Goal: Task Accomplishment & Management: Use online tool/utility

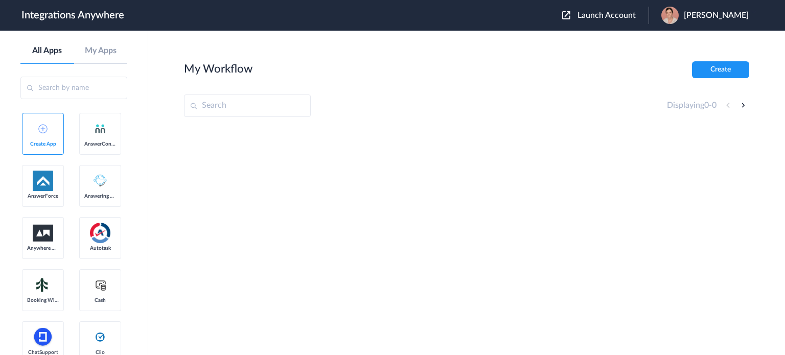
click at [618, 16] on span "Launch Account" at bounding box center [607, 15] width 58 height 8
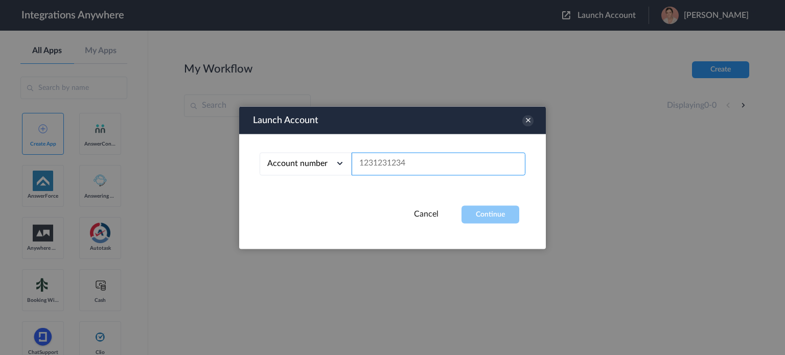
click at [405, 165] on input "text" at bounding box center [439, 163] width 174 height 23
paste input "Dr. Nicholas Morgan Hello, I need to go over my transcript with someone to make…"
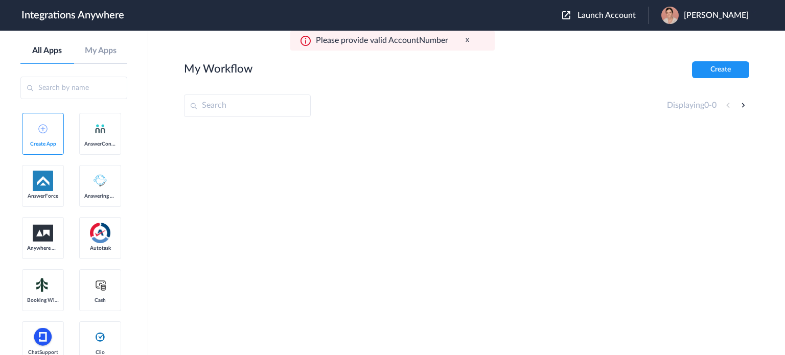
click at [602, 16] on span "Launch Account" at bounding box center [607, 15] width 58 height 8
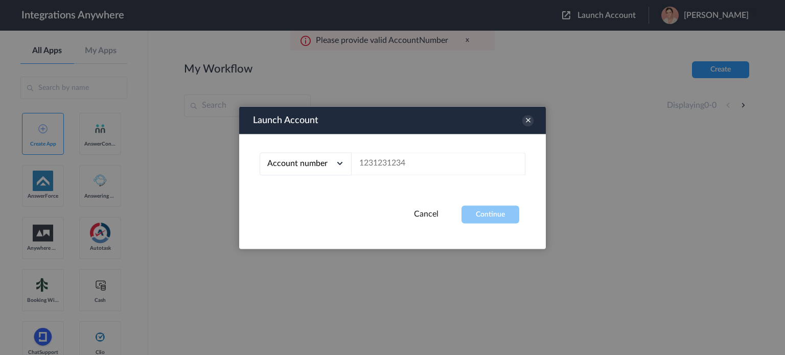
scroll to position [0, 0]
click at [391, 168] on input "text" at bounding box center [439, 163] width 174 height 23
paste input "1210007831"
click at [503, 219] on button "Continue" at bounding box center [491, 215] width 58 height 18
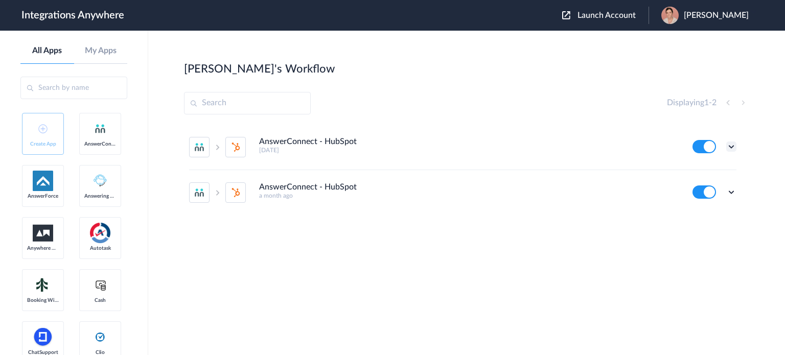
click at [732, 149] on icon at bounding box center [732, 147] width 10 height 10
click at [718, 191] on link "Task history" at bounding box center [702, 189] width 49 height 7
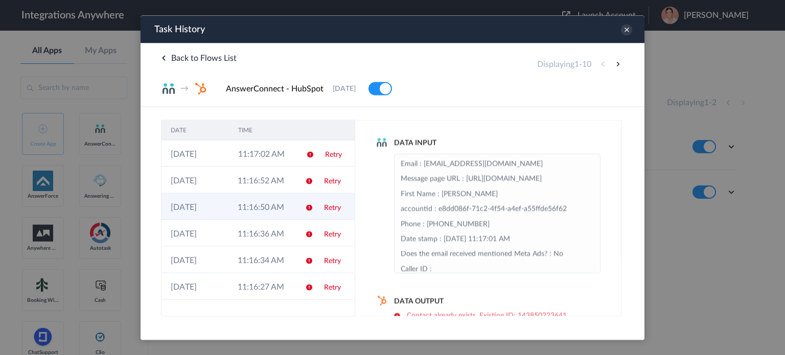
click at [243, 213] on td "11:16:50 AM" at bounding box center [262, 206] width 67 height 27
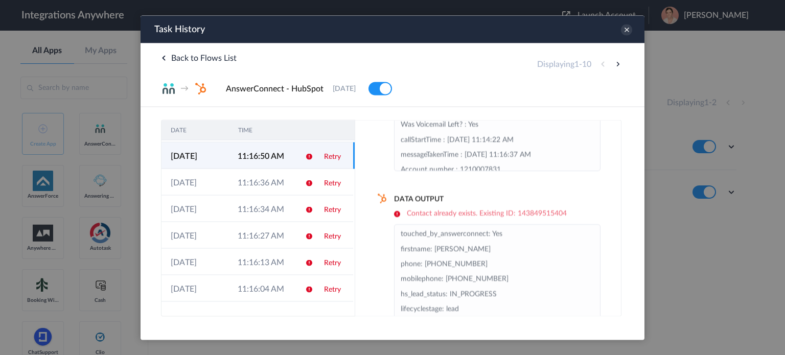
scroll to position [81, 0]
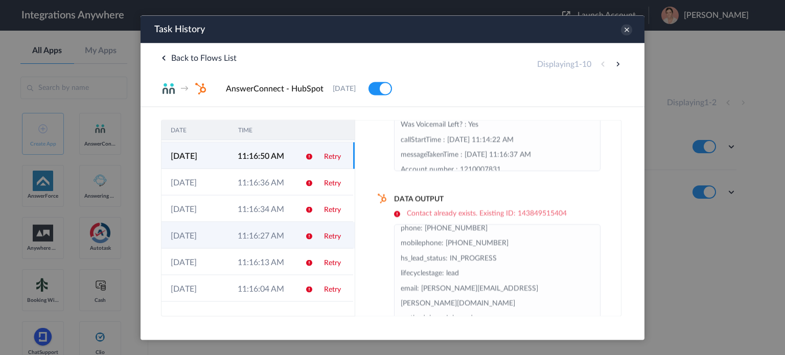
drag, startPoint x: 235, startPoint y: 224, endPoint x: 237, endPoint y: 243, distance: 18.5
click at [235, 224] on td "11:16:27 AM" at bounding box center [262, 235] width 67 height 27
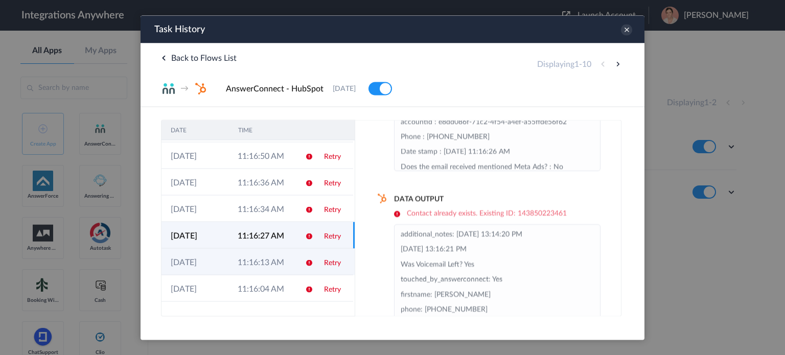
click at [236, 260] on td "11:16:13 AM" at bounding box center [262, 261] width 67 height 27
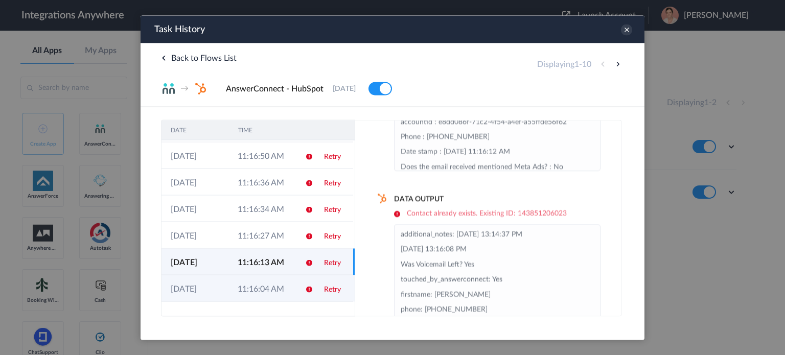
click at [236, 284] on td "11:16:04 AM" at bounding box center [262, 288] width 67 height 27
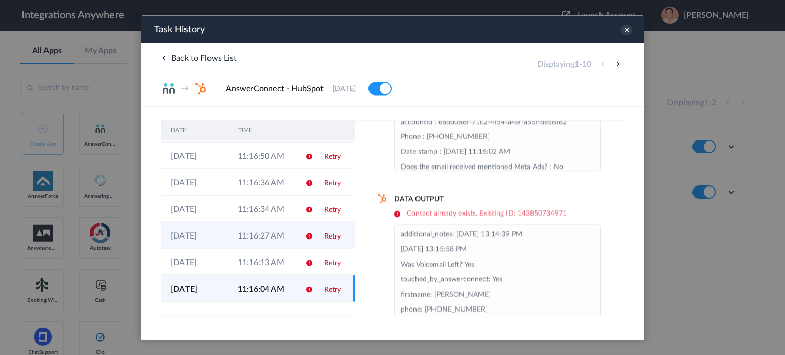
click at [231, 224] on td "11:16:27 AM" at bounding box center [262, 235] width 67 height 27
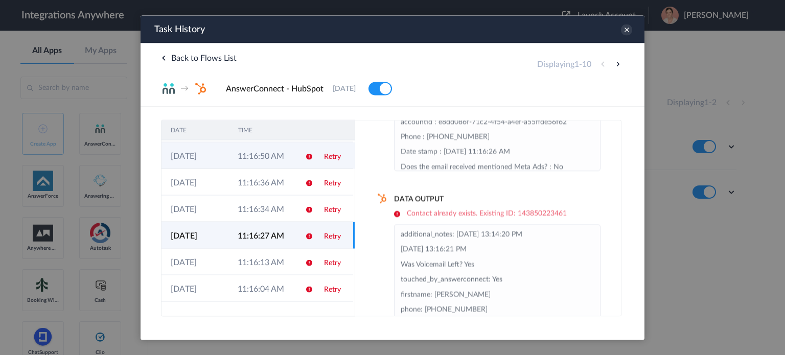
click at [233, 164] on td "11:16:50 AM" at bounding box center [262, 155] width 67 height 27
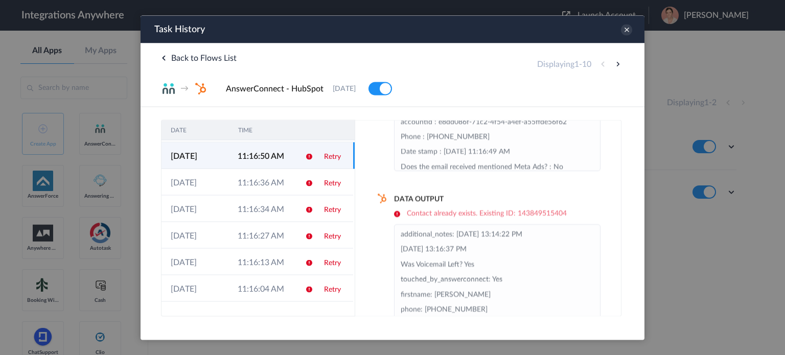
click at [233, 151] on td "11:16:50 AM" at bounding box center [262, 155] width 67 height 27
click at [625, 33] on icon at bounding box center [626, 29] width 11 height 11
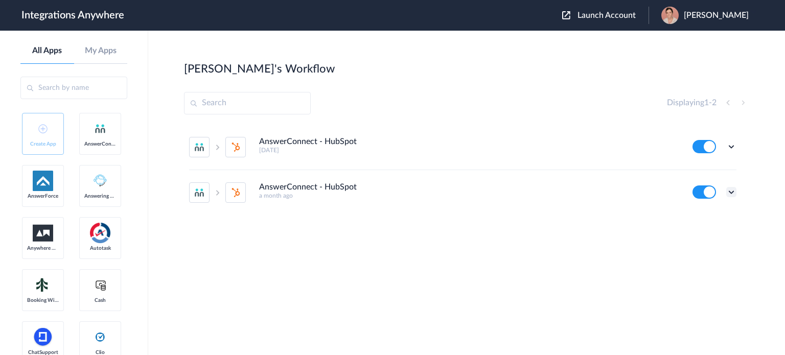
click at [736, 196] on icon at bounding box center [732, 192] width 10 height 10
click at [717, 231] on link "Task history" at bounding box center [702, 234] width 49 height 7
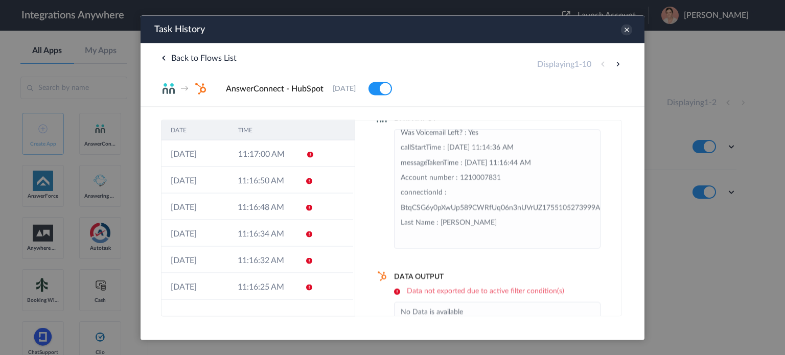
scroll to position [48, 0]
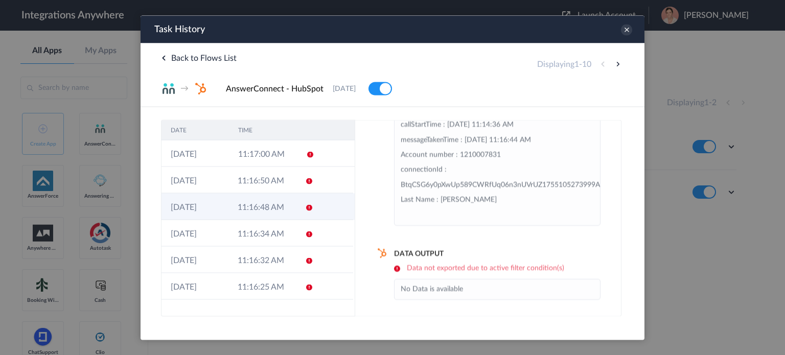
click at [210, 214] on td "[DATE]" at bounding box center [195, 206] width 67 height 27
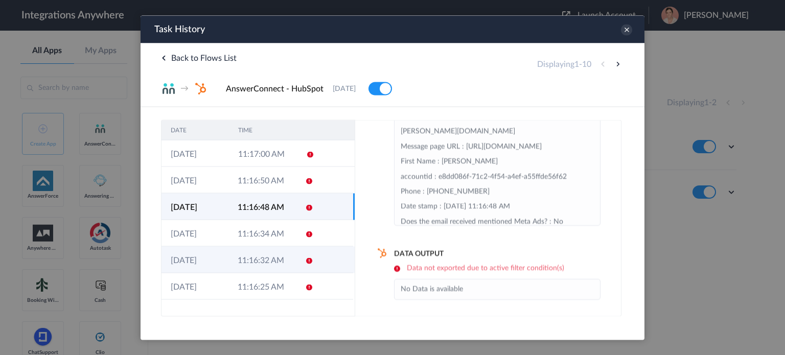
click at [201, 257] on td "[DATE]" at bounding box center [195, 259] width 67 height 27
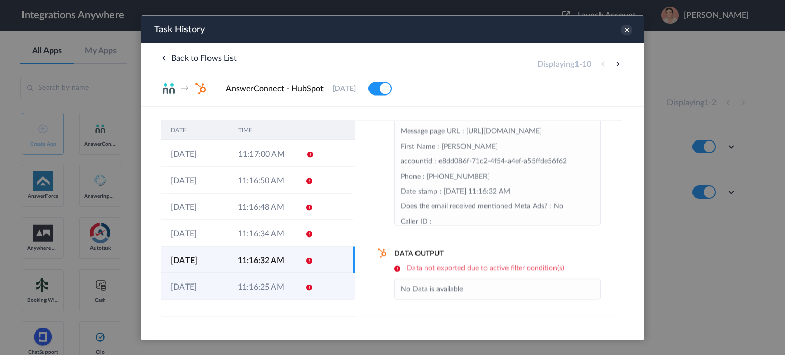
click at [196, 281] on td "[DATE]" at bounding box center [195, 286] width 67 height 27
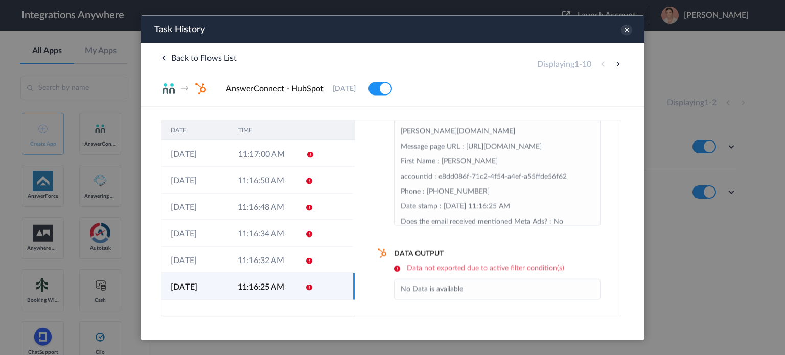
click at [220, 288] on td "[DATE]" at bounding box center [195, 286] width 67 height 27
click at [628, 29] on icon at bounding box center [626, 29] width 11 height 11
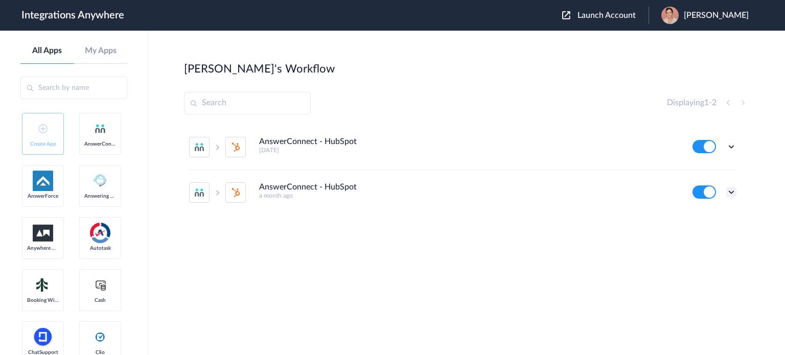
click at [733, 192] on icon at bounding box center [732, 192] width 10 height 10
click at [708, 221] on li "Edit" at bounding box center [703, 216] width 66 height 19
click at [619, 15] on span "Launch Account" at bounding box center [607, 15] width 58 height 8
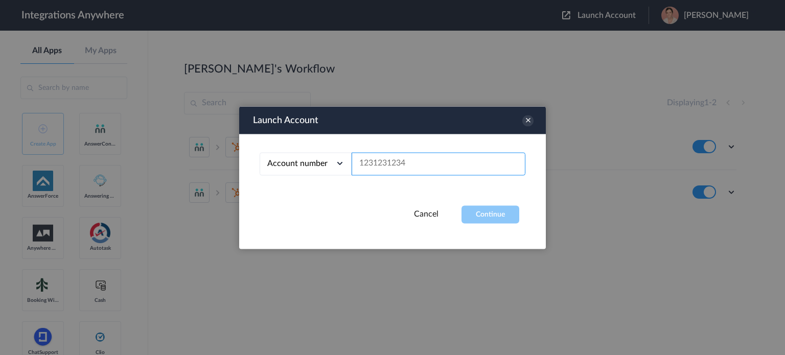
click at [377, 171] on input "text" at bounding box center [439, 163] width 174 height 23
paste input "1210007831"
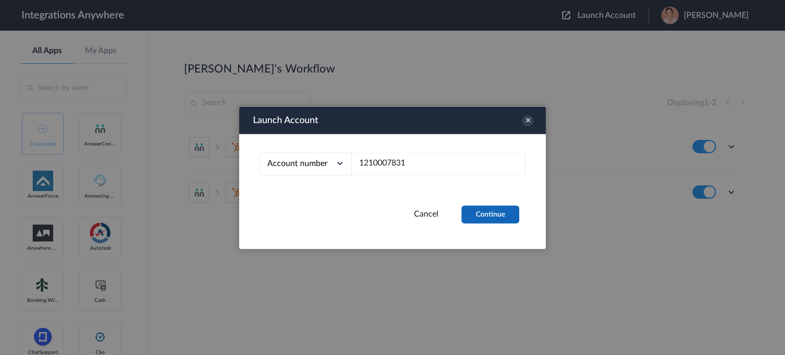
drag, startPoint x: 472, startPoint y: 202, endPoint x: 475, endPoint y: 207, distance: 5.3
click at [472, 202] on div "Account number Account number Email address 1210007831" at bounding box center [392, 170] width 307 height 72
click at [474, 214] on button "Continue" at bounding box center [491, 215] width 58 height 18
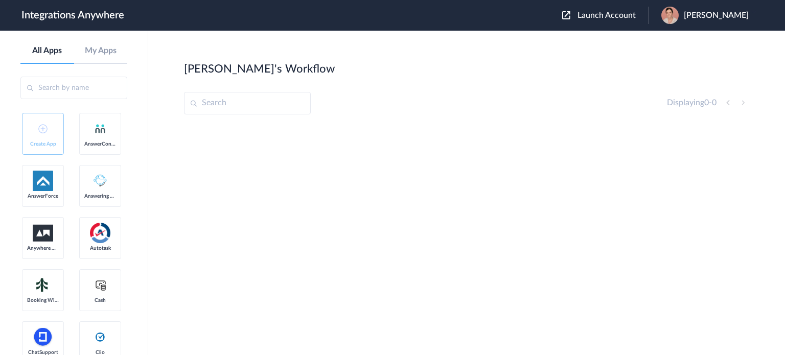
click at [628, 19] on span "Launch Account" at bounding box center [607, 15] width 58 height 8
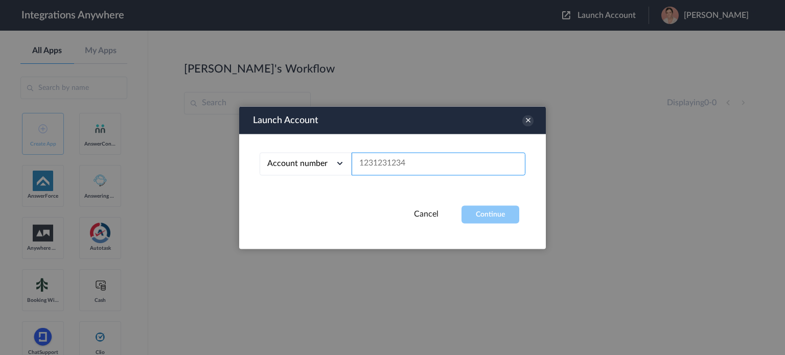
click at [438, 161] on input "text" at bounding box center [439, 163] width 174 height 23
paste input "1210007831"
type input "1210007831"
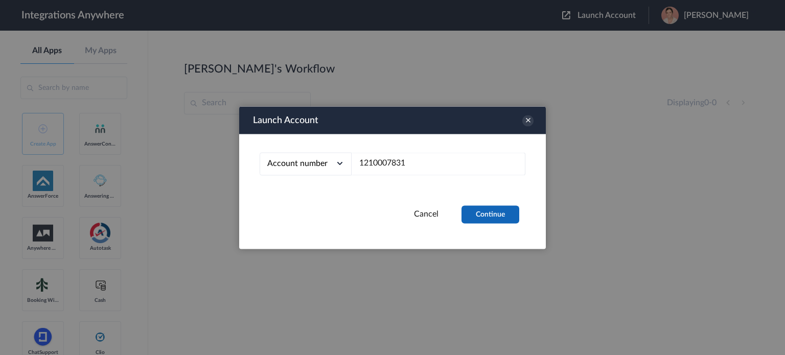
click at [493, 216] on button "Continue" at bounding box center [491, 215] width 58 height 18
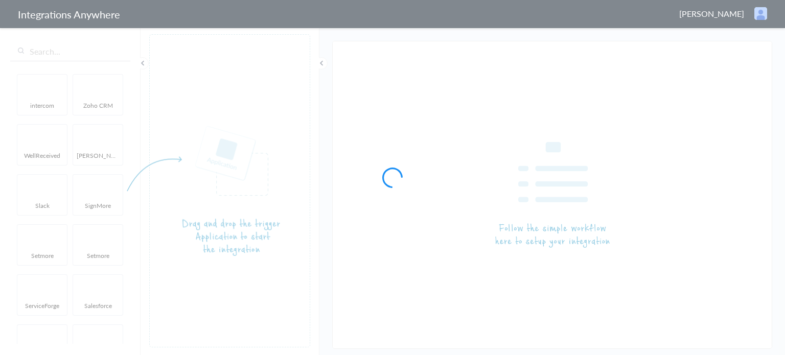
type input "AnswerConnect - HubSpot"
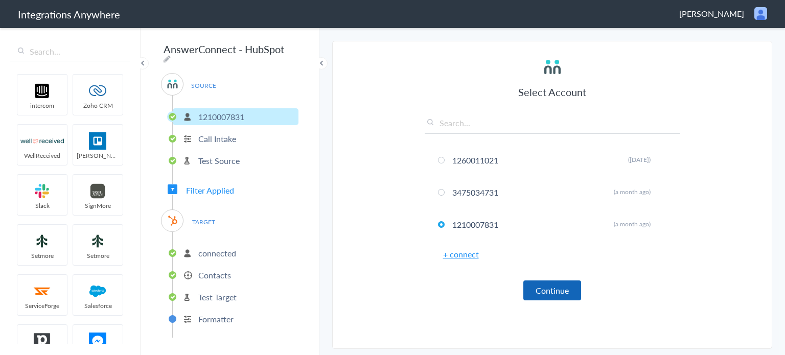
click at [545, 285] on button "Continue" at bounding box center [553, 291] width 58 height 20
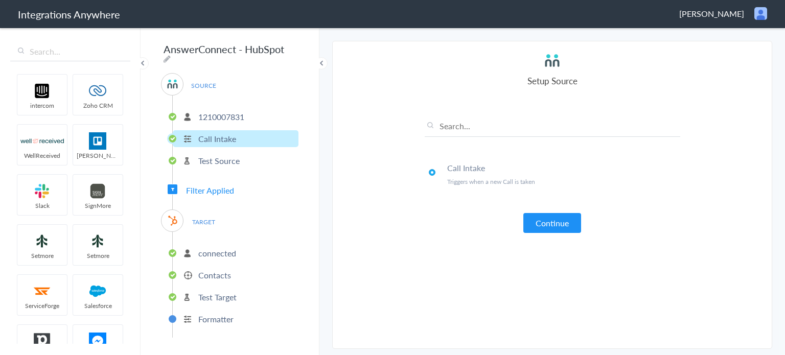
click at [557, 229] on button "Continue" at bounding box center [553, 223] width 58 height 20
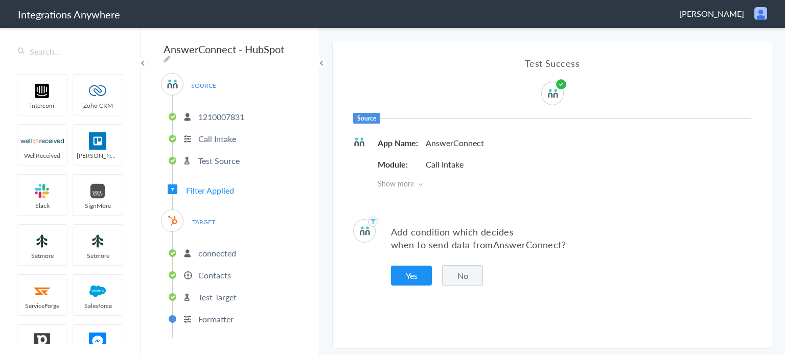
click at [460, 285] on button "No" at bounding box center [462, 275] width 41 height 21
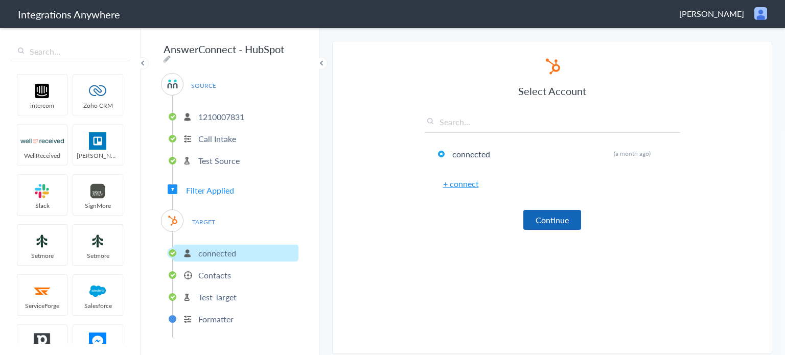
click at [571, 225] on button "Continue" at bounding box center [553, 220] width 58 height 20
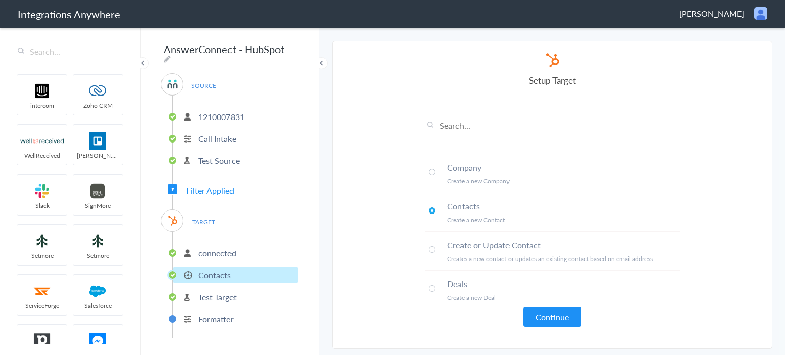
scroll to position [2, 0]
click at [430, 245] on span at bounding box center [432, 247] width 7 height 7
click at [552, 311] on button "Continue" at bounding box center [553, 317] width 58 height 20
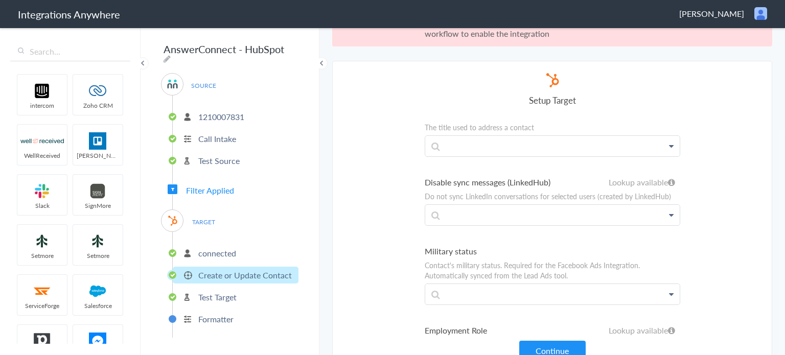
scroll to position [37, 0]
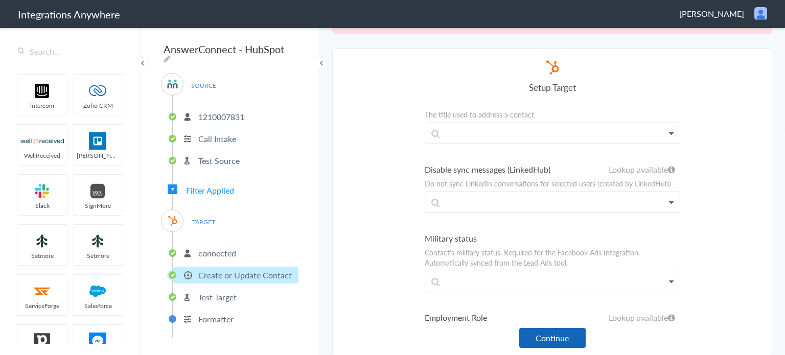
click at [536, 337] on button "Continue" at bounding box center [552, 338] width 66 height 20
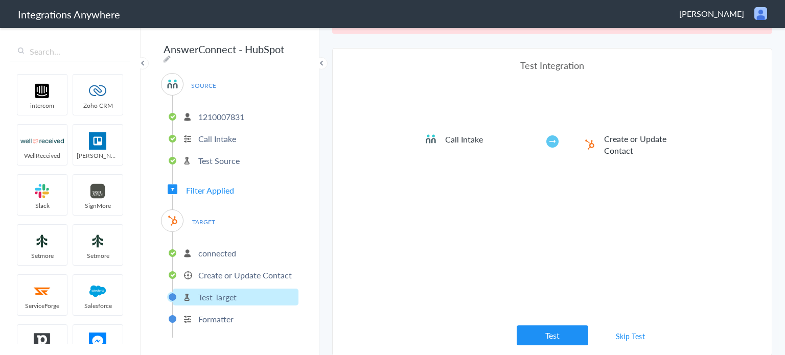
click at [631, 334] on link "Skip Test" at bounding box center [631, 336] width 54 height 18
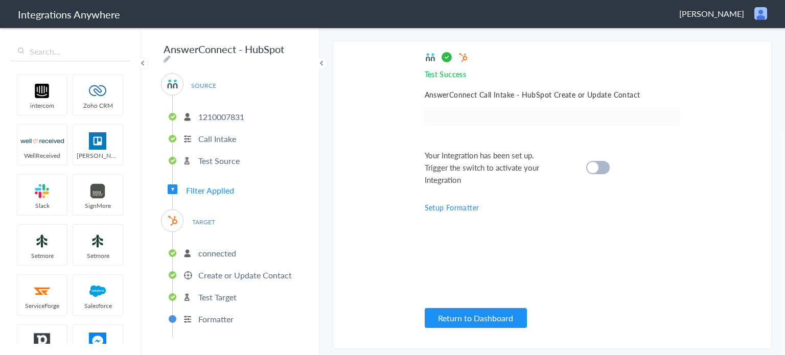
scroll to position [0, 0]
click at [599, 169] on div at bounding box center [598, 167] width 24 height 13
click at [470, 323] on button "Return to Dashboard" at bounding box center [476, 318] width 102 height 20
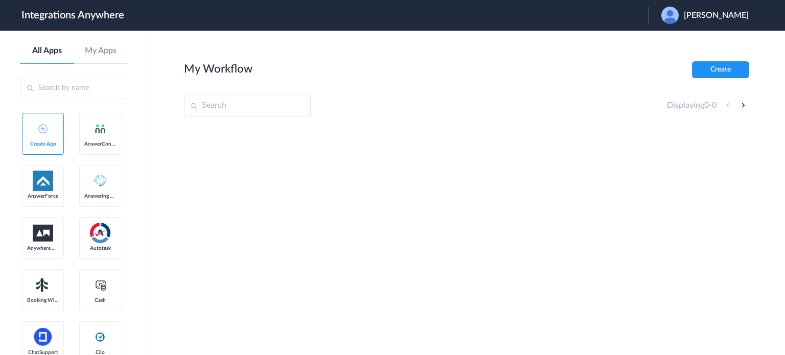
click at [696, 19] on span "[PERSON_NAME]" at bounding box center [716, 16] width 65 height 10
drag, startPoint x: 479, startPoint y: 0, endPoint x: 669, endPoint y: 44, distance: 194.8
click at [669, 44] on link "Logout" at bounding box center [666, 41] width 21 height 7
click at [607, 11] on span "Launch Account" at bounding box center [607, 15] width 58 height 8
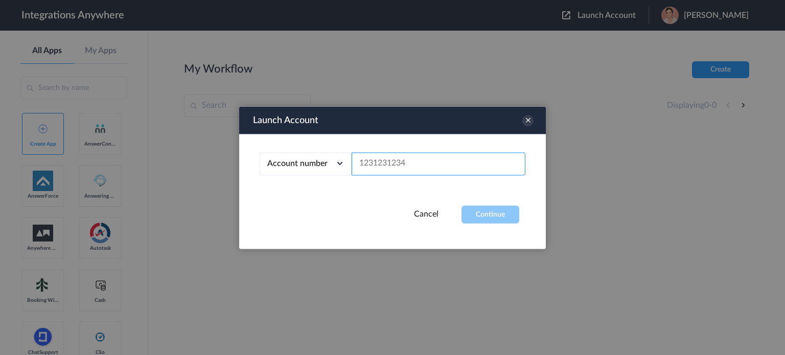
click at [412, 171] on input "text" at bounding box center [439, 163] width 174 height 23
paste input "1210007831"
type input "1210007831"
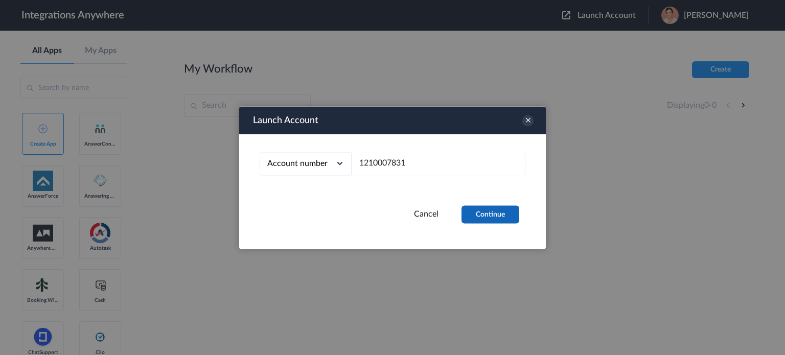
click at [497, 218] on button "Continue" at bounding box center [491, 215] width 58 height 18
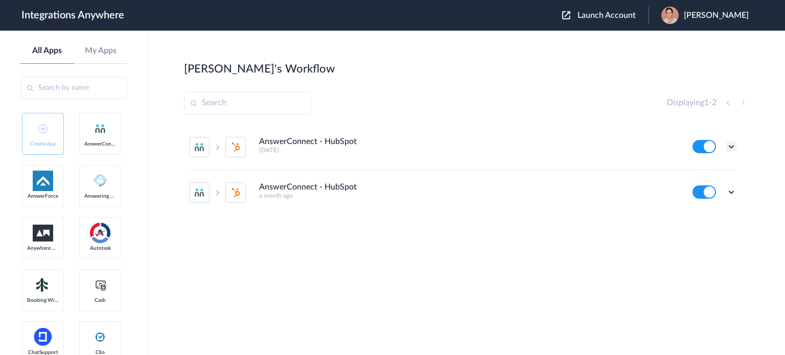
click at [728, 143] on icon at bounding box center [732, 147] width 10 height 10
click at [706, 187] on link "Task history" at bounding box center [702, 189] width 49 height 7
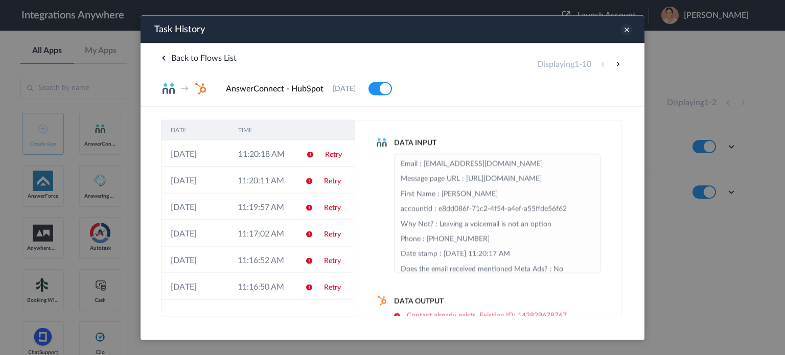
click at [625, 32] on icon at bounding box center [626, 29] width 11 height 11
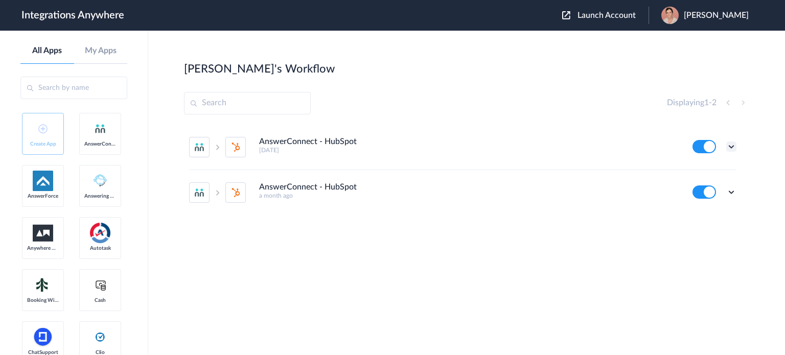
click at [733, 144] on icon at bounding box center [732, 147] width 10 height 10
click at [702, 188] on link "Task history" at bounding box center [702, 189] width 49 height 7
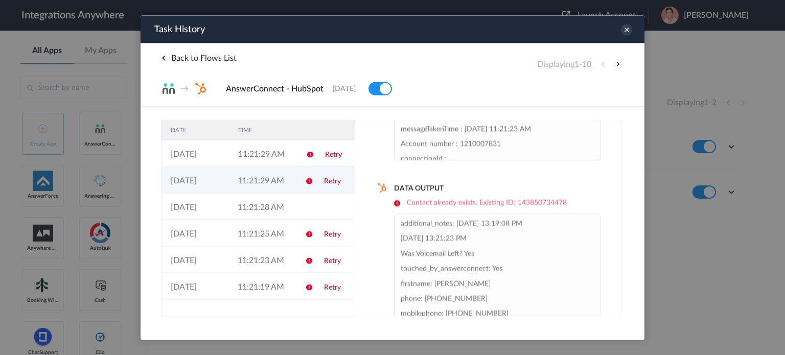
scroll to position [96, 0]
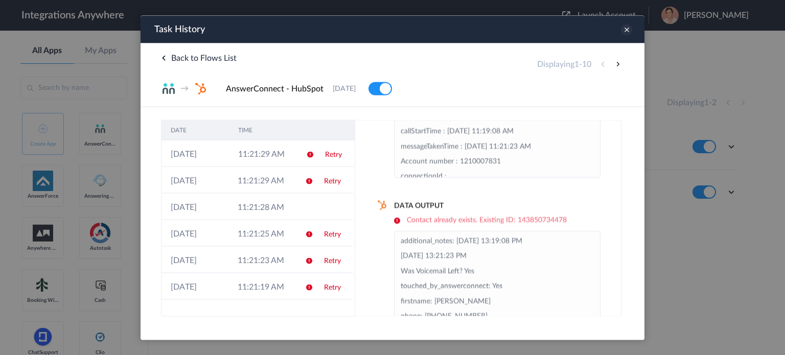
click at [626, 33] on icon at bounding box center [626, 29] width 11 height 11
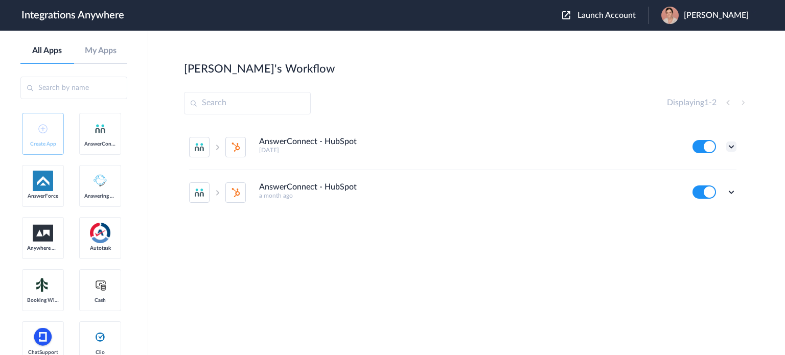
click at [730, 149] on icon at bounding box center [732, 147] width 10 height 10
click at [702, 185] on li "Task history" at bounding box center [703, 189] width 66 height 19
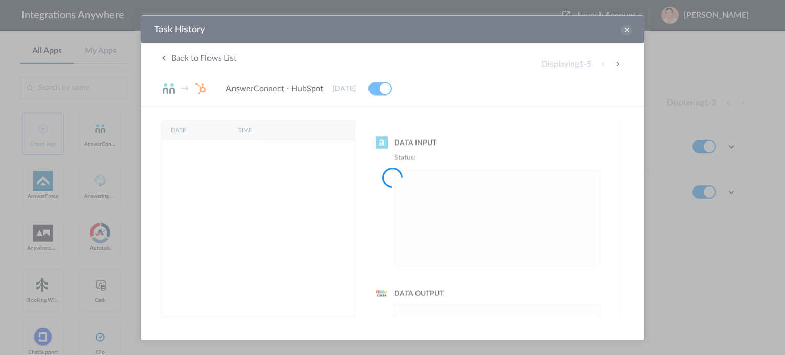
scroll to position [0, 0]
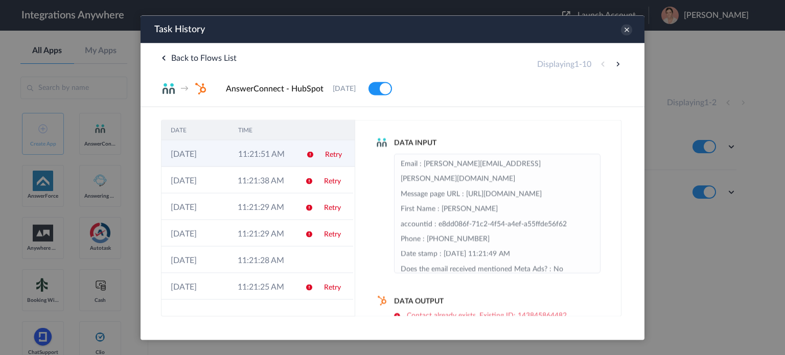
click at [229, 156] on td "11:21:51 AM" at bounding box center [262, 153] width 67 height 27
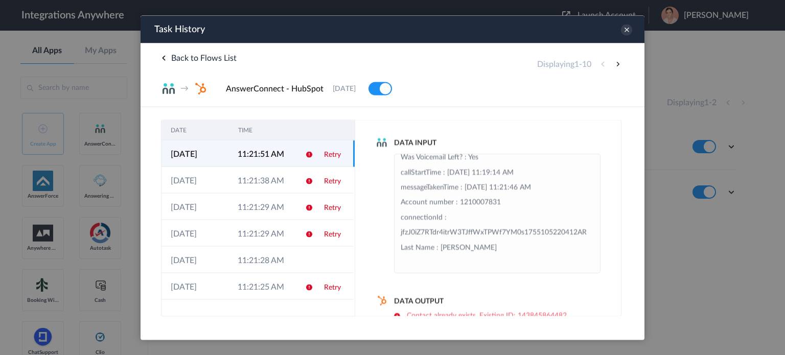
scroll to position [224, 0]
click at [628, 32] on icon at bounding box center [626, 29] width 11 height 11
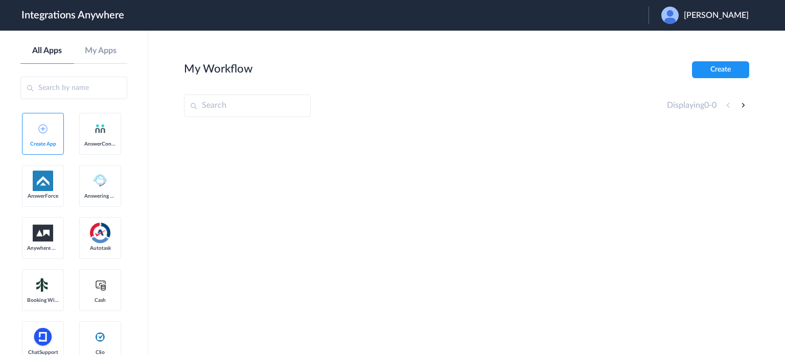
click at [719, 17] on span "[PERSON_NAME]" at bounding box center [716, 16] width 65 height 10
click at [684, 39] on li "Logout" at bounding box center [704, 41] width 110 height 19
click at [629, 15] on span "Launch Account" at bounding box center [607, 15] width 58 height 8
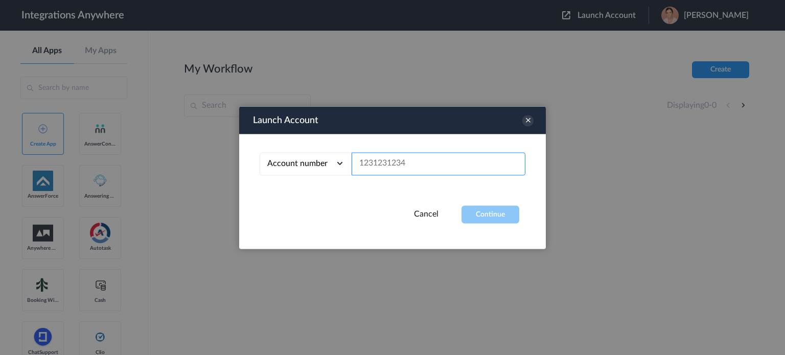
click at [440, 164] on input "text" at bounding box center [439, 163] width 174 height 23
paste input "1210007831"
type input "1210007831"
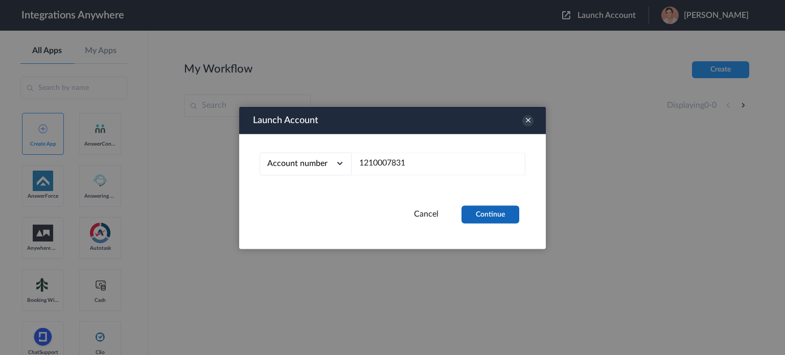
click at [485, 211] on button "Continue" at bounding box center [491, 215] width 58 height 18
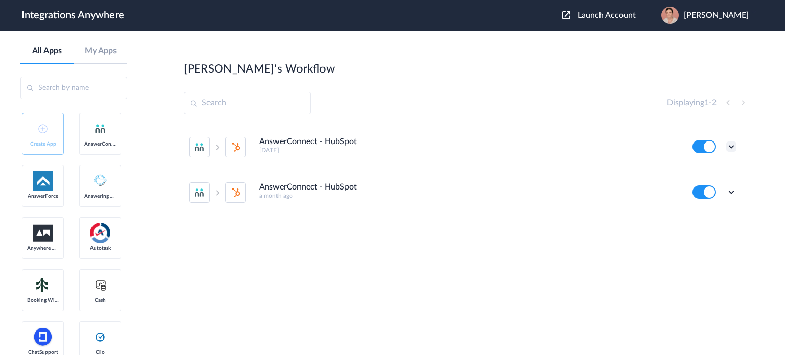
click at [737, 144] on ul "AnswerConnect - HubSpot [DATE] Edit Task history Delete AnswerConnect - HubSpot…" at bounding box center [463, 170] width 558 height 90
click at [733, 146] on icon at bounding box center [732, 147] width 10 height 10
click at [717, 175] on li "Edit" at bounding box center [703, 170] width 66 height 19
click at [731, 146] on icon at bounding box center [732, 147] width 10 height 10
click at [710, 189] on link "Task history" at bounding box center [702, 189] width 49 height 7
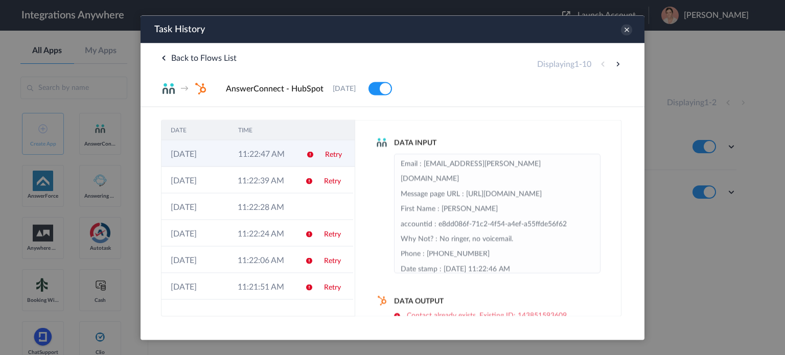
click at [264, 156] on td "11:22:47 AM" at bounding box center [262, 153] width 67 height 27
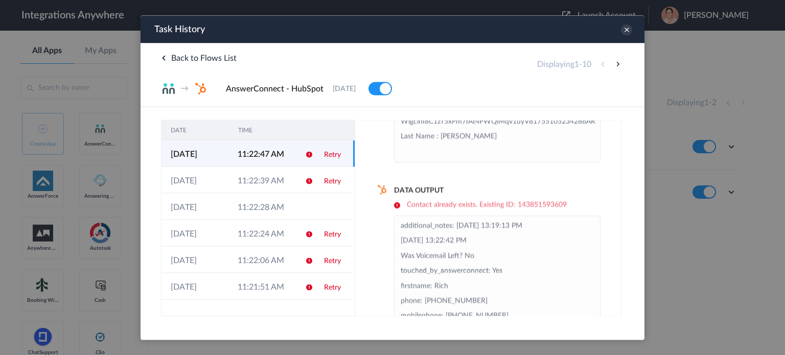
scroll to position [147, 0]
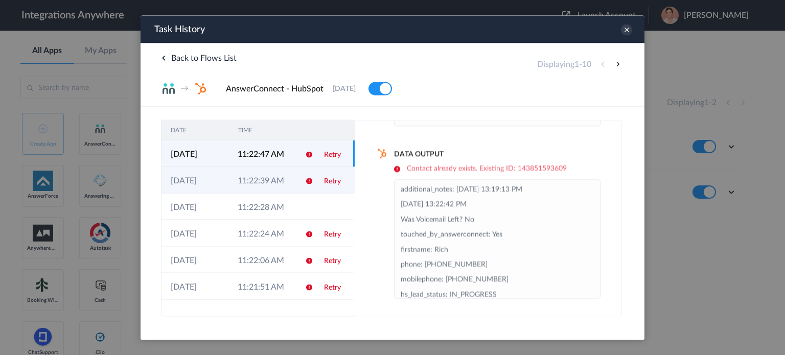
click at [323, 186] on td "Retry" at bounding box center [334, 180] width 38 height 27
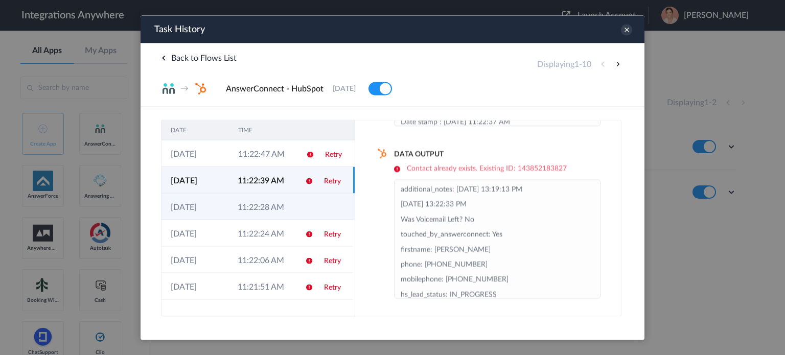
click at [296, 215] on td at bounding box center [305, 206] width 19 height 27
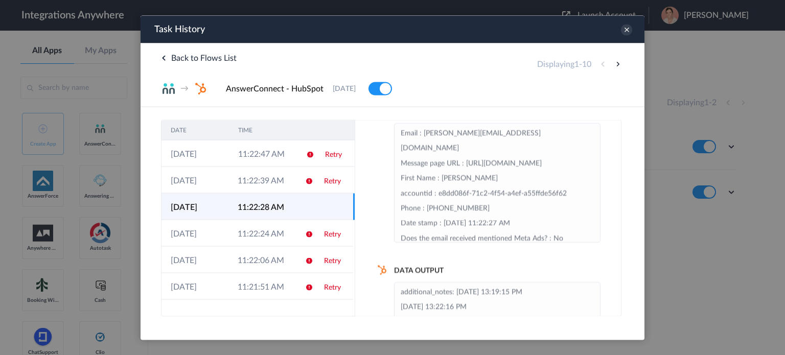
scroll to position [0, 0]
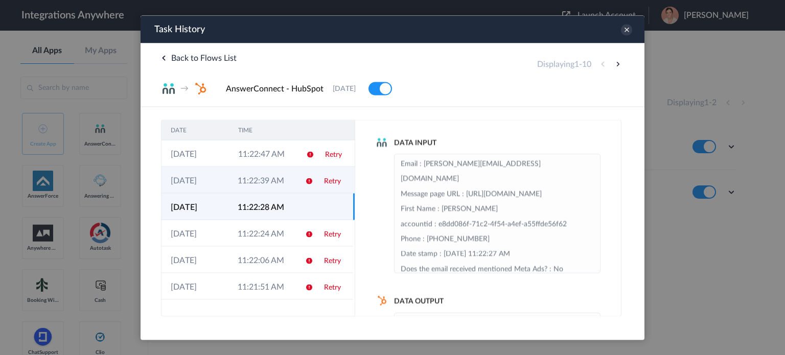
drag, startPoint x: 319, startPoint y: 182, endPoint x: 600, endPoint y: 236, distance: 286.0
click at [324, 182] on link "Retry" at bounding box center [332, 180] width 17 height 7
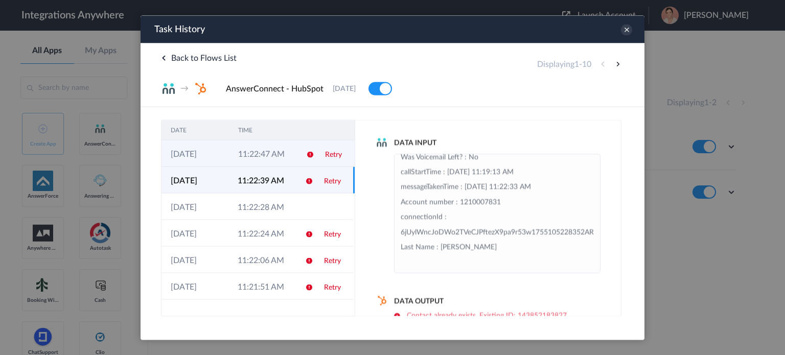
click at [282, 155] on td "11:22:47 AM" at bounding box center [262, 153] width 67 height 27
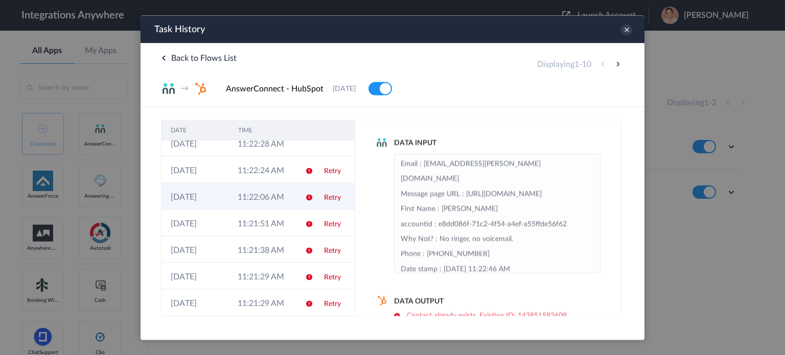
scroll to position [97, 0]
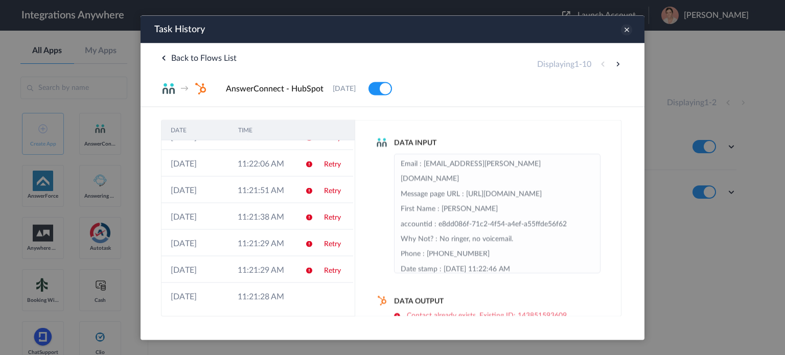
click at [628, 31] on icon at bounding box center [626, 29] width 11 height 11
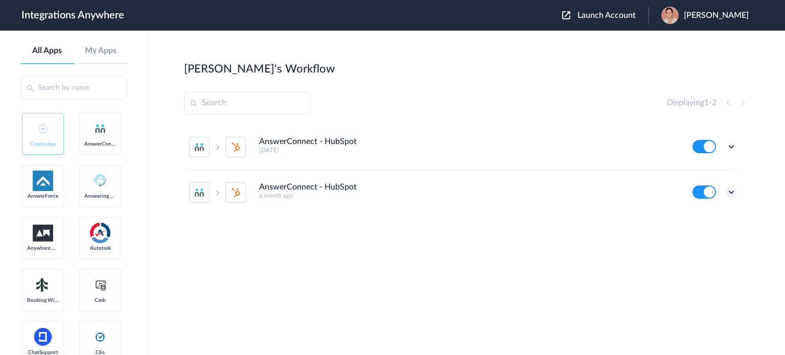
click at [736, 196] on div "Edit Task history Delete" at bounding box center [732, 192] width 10 height 10
click at [734, 195] on icon at bounding box center [732, 192] width 10 height 10
click at [713, 235] on link "Task history" at bounding box center [702, 234] width 49 height 7
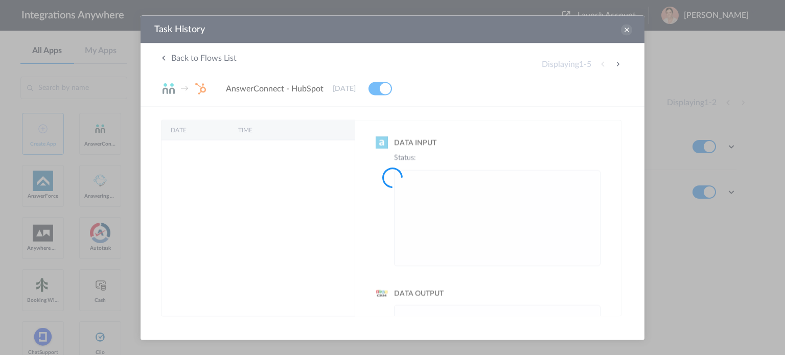
scroll to position [0, 0]
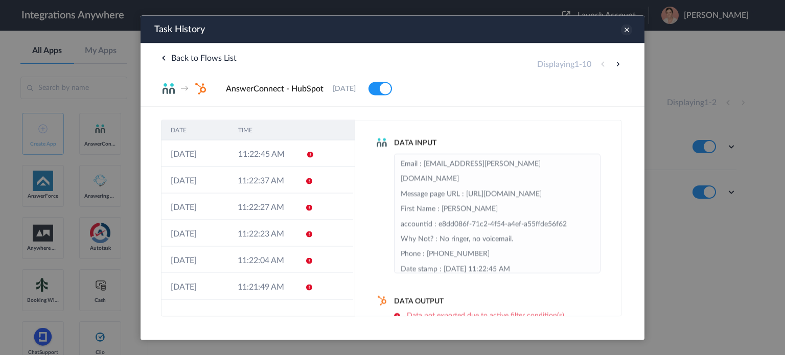
click at [624, 31] on icon at bounding box center [626, 29] width 11 height 11
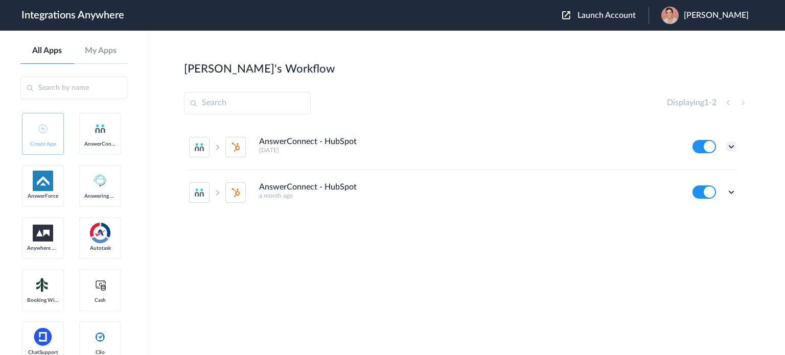
click at [734, 149] on icon at bounding box center [732, 147] width 10 height 10
click at [708, 171] on li "Edit" at bounding box center [703, 170] width 66 height 19
drag, startPoint x: 729, startPoint y: 190, endPoint x: 734, endPoint y: 194, distance: 5.8
click at [729, 191] on icon at bounding box center [732, 192] width 10 height 10
click at [731, 147] on icon at bounding box center [732, 147] width 10 height 10
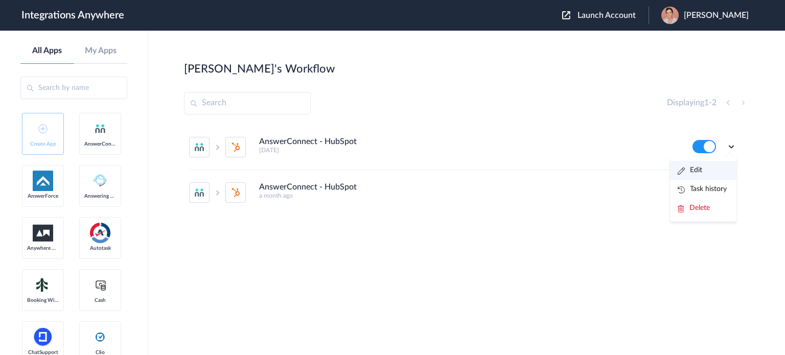
click at [695, 169] on link "Edit" at bounding box center [690, 170] width 25 height 7
click at [735, 149] on icon at bounding box center [732, 147] width 10 height 10
click at [701, 174] on link "Edit" at bounding box center [690, 170] width 25 height 7
click at [734, 149] on icon at bounding box center [732, 147] width 10 height 10
click at [698, 173] on link "Edit" at bounding box center [690, 170] width 25 height 7
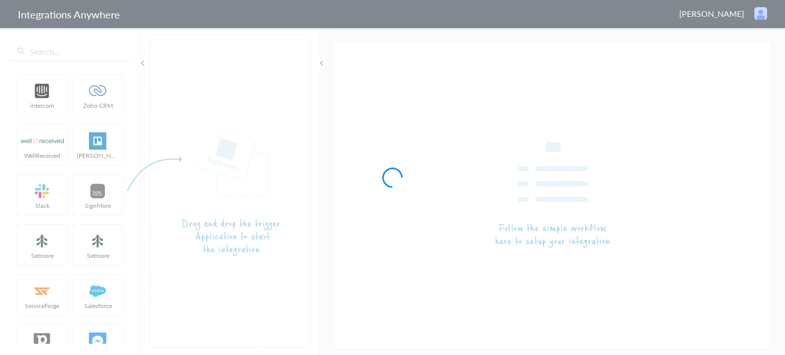
type input "AnswerConnect - HubSpot"
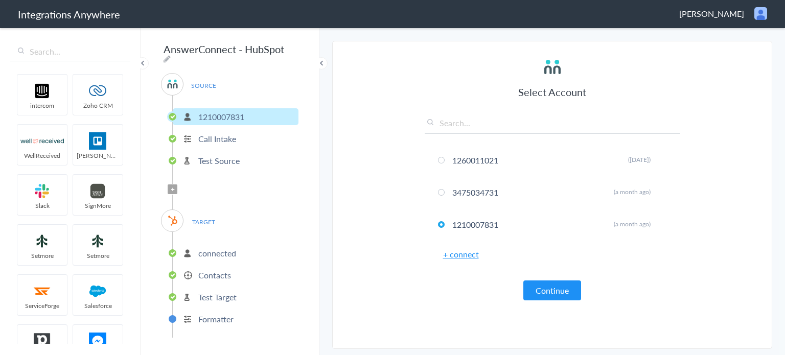
click at [563, 288] on button "Continue" at bounding box center [553, 291] width 58 height 20
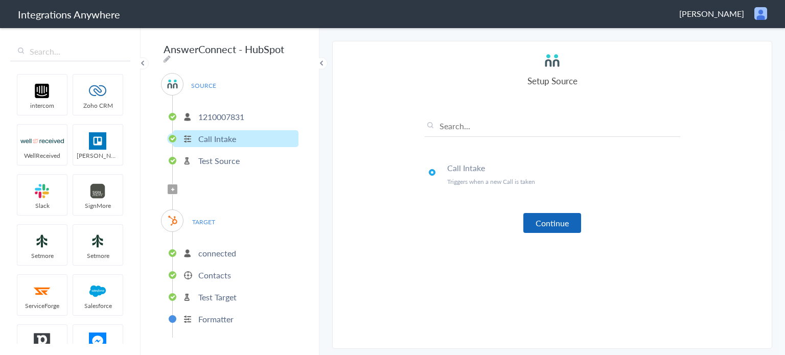
click at [562, 231] on button "Continue" at bounding box center [553, 223] width 58 height 20
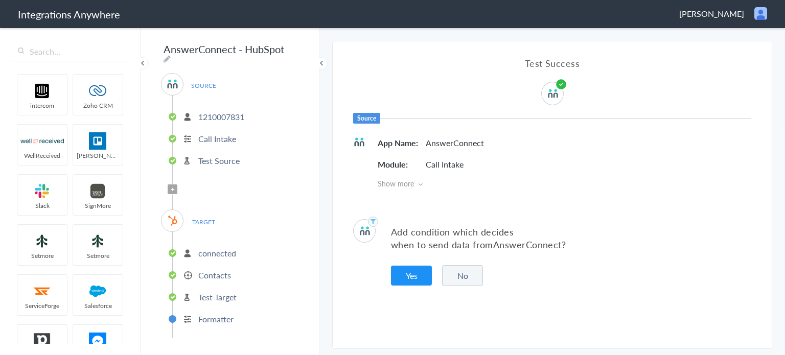
click at [469, 281] on button "No" at bounding box center [462, 275] width 41 height 21
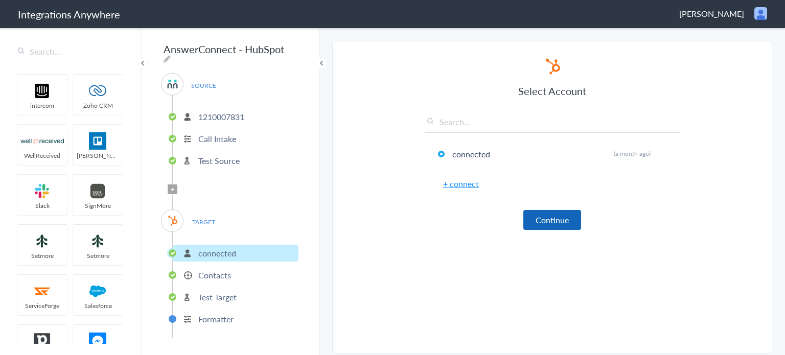
click at [531, 225] on button "Continue" at bounding box center [553, 220] width 58 height 20
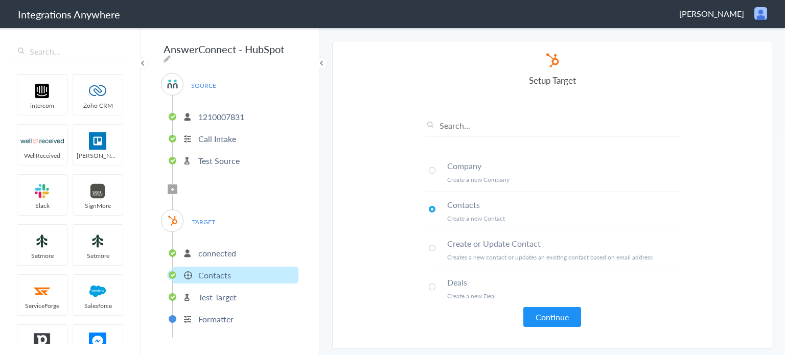
scroll to position [2, 0]
click at [556, 313] on button "Continue" at bounding box center [553, 317] width 58 height 20
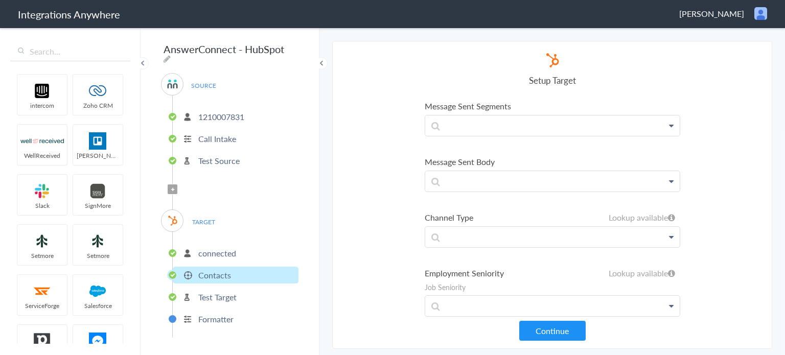
scroll to position [1329, 0]
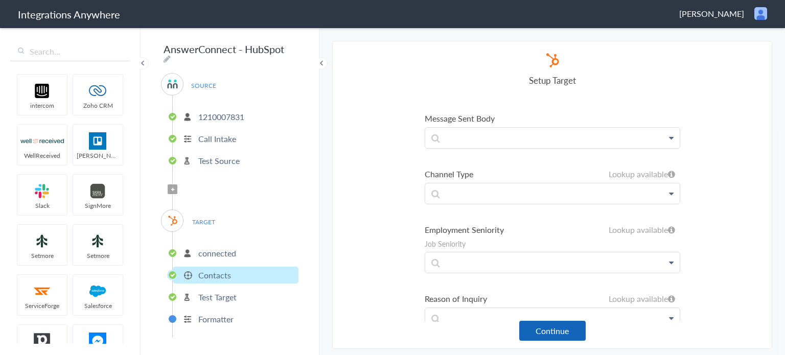
click at [558, 331] on button "Continue" at bounding box center [552, 331] width 66 height 20
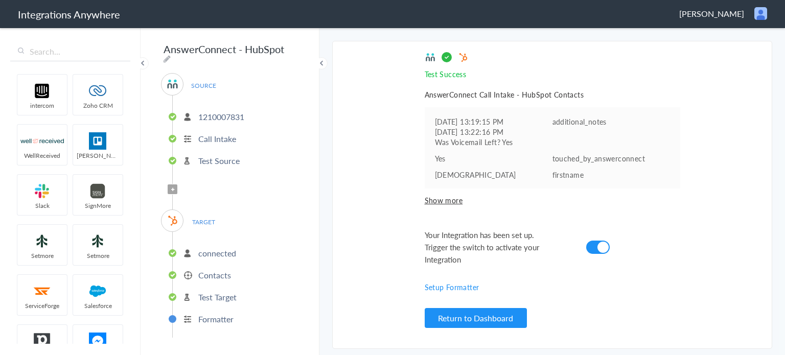
click at [529, 326] on div "Return to Dashboard" at bounding box center [553, 317] width 256 height 22
click at [500, 315] on button "Return to Dashboard" at bounding box center [476, 318] width 102 height 20
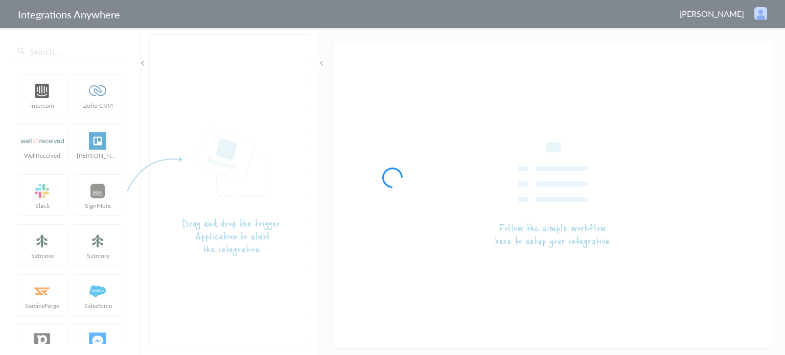
type input "AnswerConnect - HubSpot"
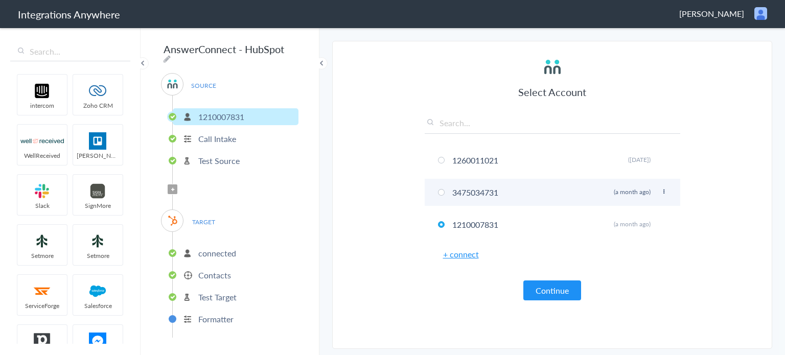
click at [440, 191] on span at bounding box center [441, 192] width 7 height 7
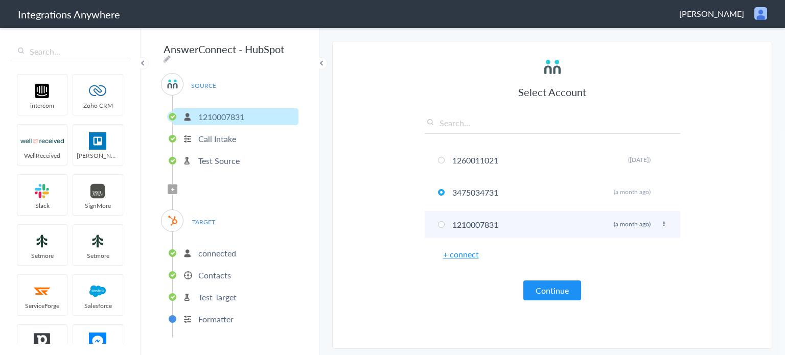
click at [441, 223] on span at bounding box center [441, 224] width 7 height 7
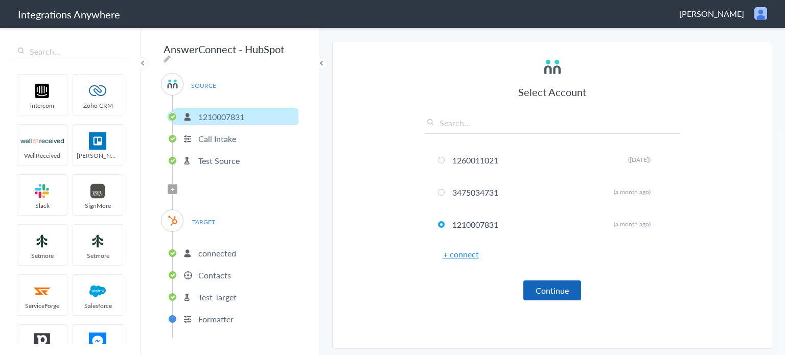
click at [552, 286] on button "Continue" at bounding box center [553, 291] width 58 height 20
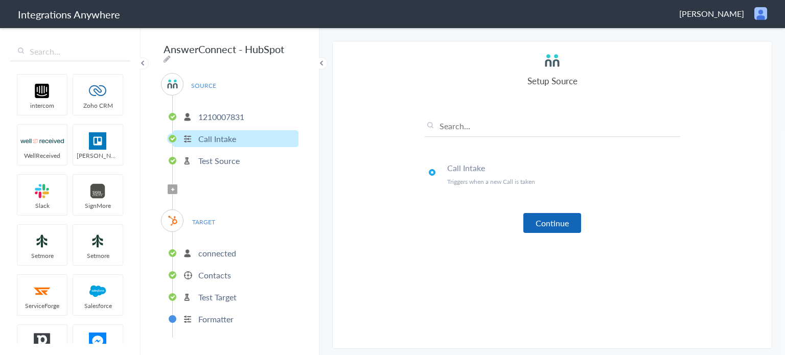
click at [569, 222] on button "Continue" at bounding box center [553, 223] width 58 height 20
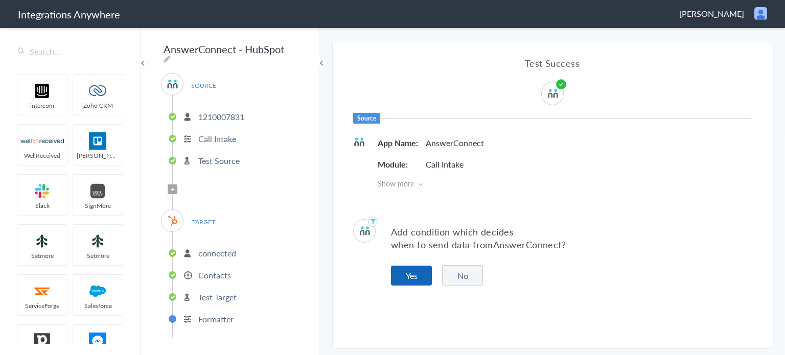
click at [415, 277] on button "Yes" at bounding box center [411, 276] width 41 height 20
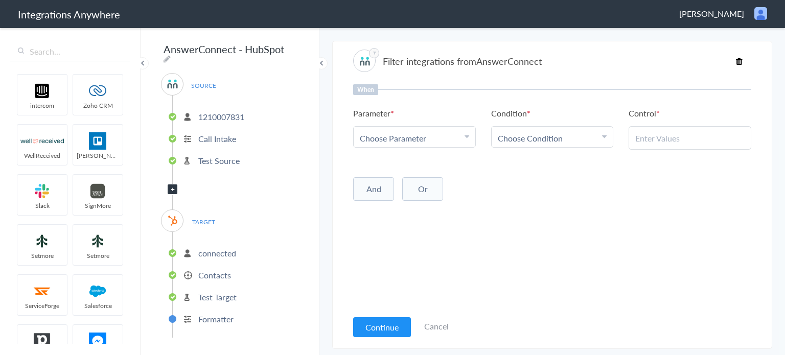
click at [411, 144] on link "Choose Parameter" at bounding box center [415, 137] width 122 height 20
click at [539, 137] on span "Choose Condition" at bounding box center [530, 138] width 65 height 12
click at [525, 185] on link "Contains" at bounding box center [553, 188] width 122 height 22
click at [643, 144] on div at bounding box center [690, 138] width 123 height 24
click at [425, 144] on link "Choose Parameter" at bounding box center [415, 137] width 122 height 20
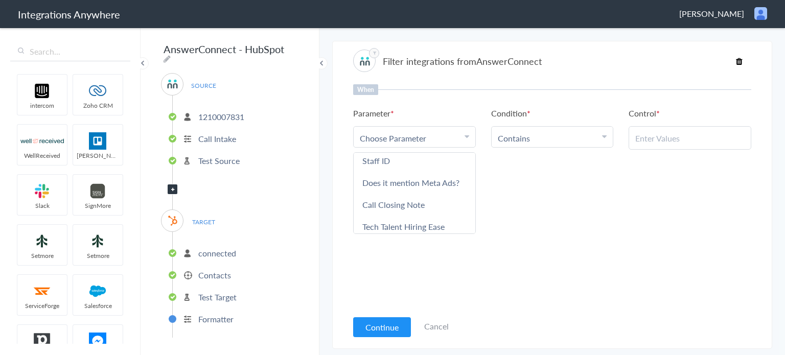
scroll to position [562, 0]
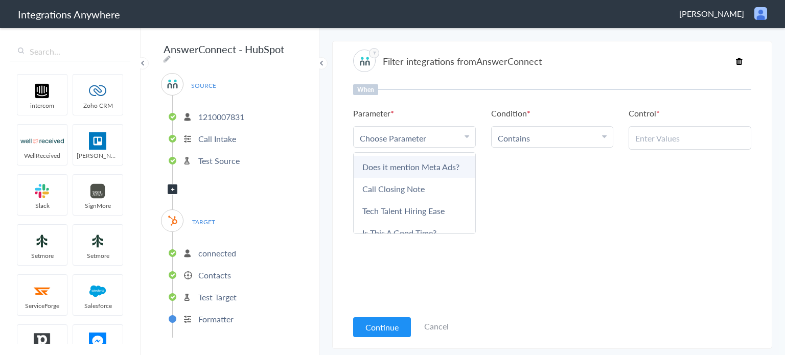
click at [413, 159] on link "Does it mention Meta Ads?" at bounding box center [415, 167] width 122 height 22
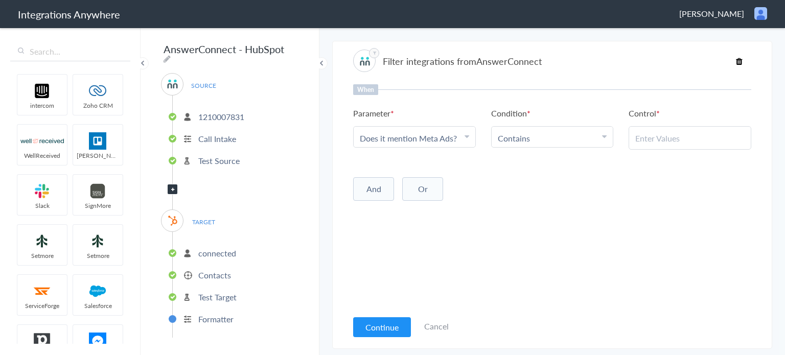
click at [646, 135] on input "text" at bounding box center [690, 138] width 109 height 12
click at [437, 140] on link "Does it mention Meta Ads?" at bounding box center [408, 138] width 97 height 12
click at [697, 136] on input "text" at bounding box center [690, 138] width 109 height 12
click at [668, 138] on input "text" at bounding box center [690, 138] width 109 height 12
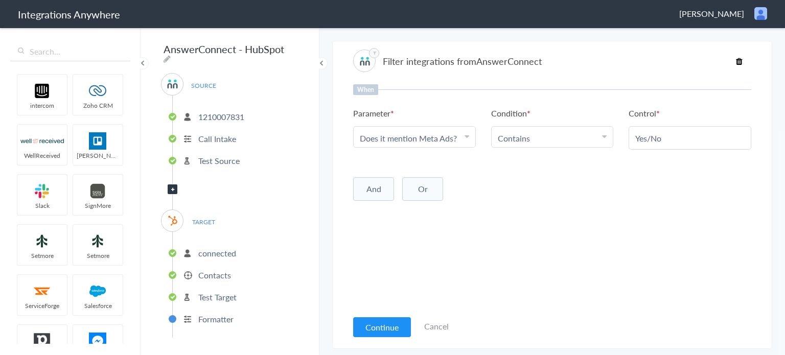
click at [667, 141] on input "Yes/No" at bounding box center [690, 138] width 109 height 12
click at [667, 135] on input "Yes/No" at bounding box center [690, 138] width 109 height 12
type input "Yes"
click at [372, 194] on button "And" at bounding box center [373, 189] width 41 height 24
click at [391, 209] on span "Choose Parameter" at bounding box center [393, 211] width 66 height 12
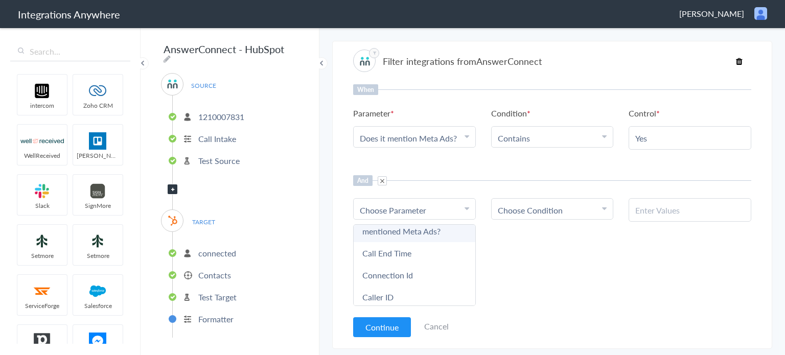
scroll to position [409, 0]
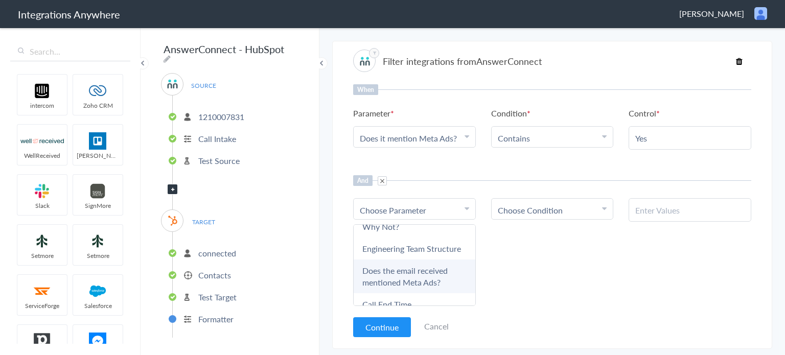
click at [414, 260] on link "Does the email received mentioned Meta Ads?" at bounding box center [415, 277] width 122 height 34
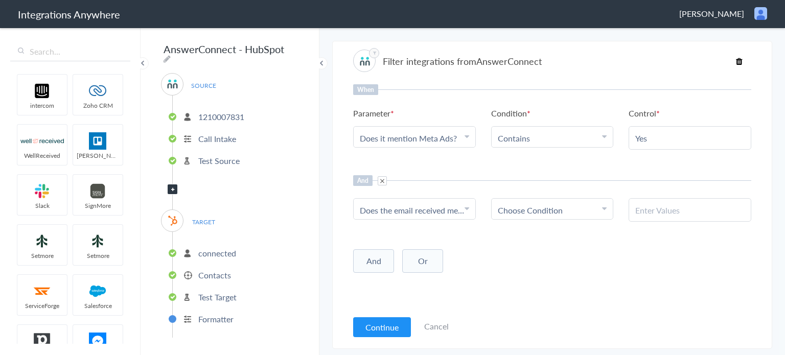
click at [558, 212] on span "Choose Condition" at bounding box center [530, 211] width 65 height 12
click at [537, 263] on link "Contains" at bounding box center [553, 261] width 122 height 22
click at [662, 206] on input "text" at bounding box center [690, 211] width 109 height 12
type input "No"
click at [375, 325] on button "Continue" at bounding box center [382, 328] width 58 height 20
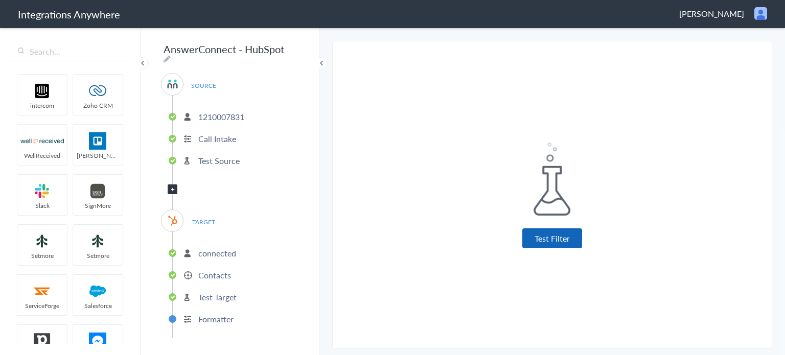
click at [571, 240] on button "Test Filter" at bounding box center [553, 239] width 60 height 20
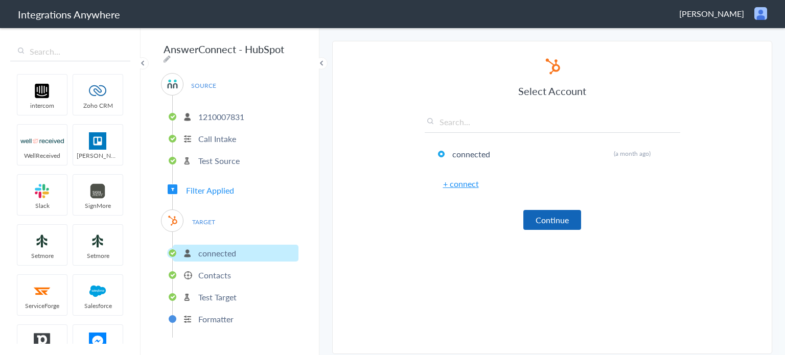
click at [569, 210] on button "Continue" at bounding box center [553, 220] width 58 height 20
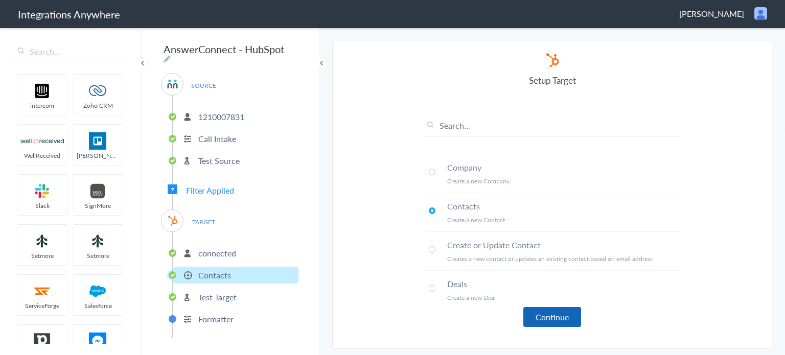
click at [551, 309] on button "Continue" at bounding box center [553, 317] width 58 height 20
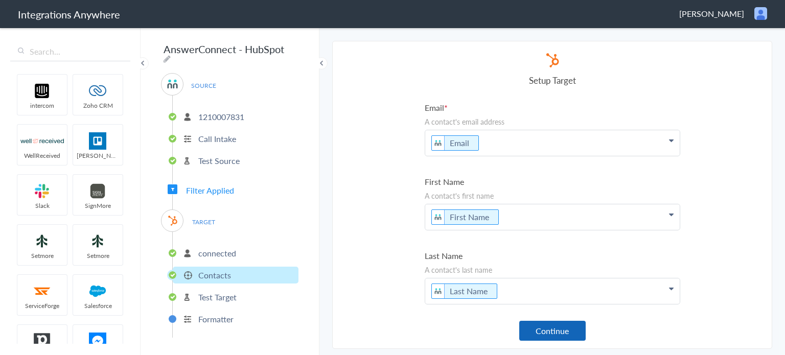
click at [566, 331] on button "Continue" at bounding box center [552, 331] width 66 height 20
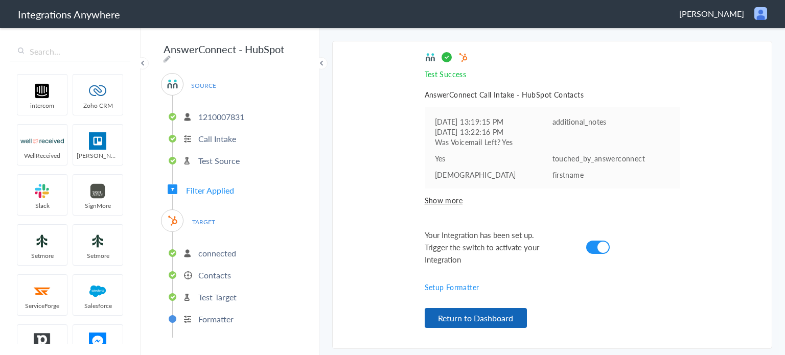
click at [507, 316] on button "Return to Dashboard" at bounding box center [476, 318] width 102 height 20
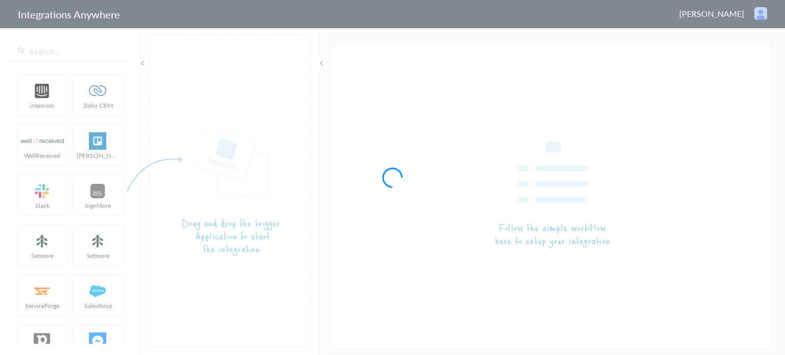
type input "AnswerConnect - HubSpot"
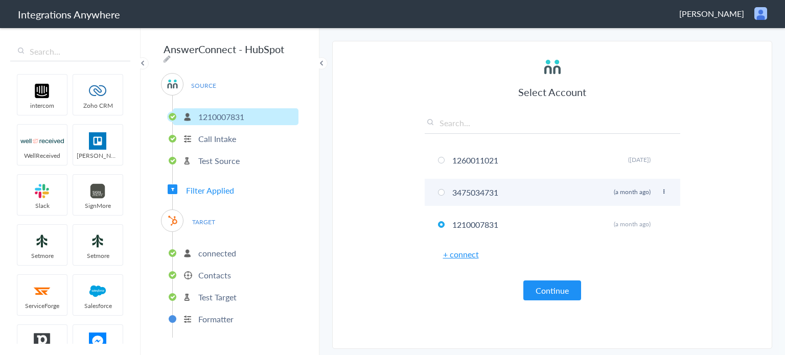
click at [467, 191] on li "3475034731 Rename Delete (a month ago)" at bounding box center [553, 192] width 256 height 27
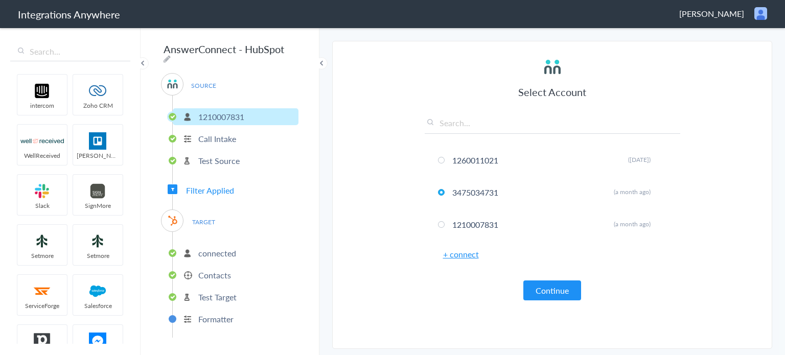
click at [547, 286] on button "Continue" at bounding box center [553, 291] width 58 height 20
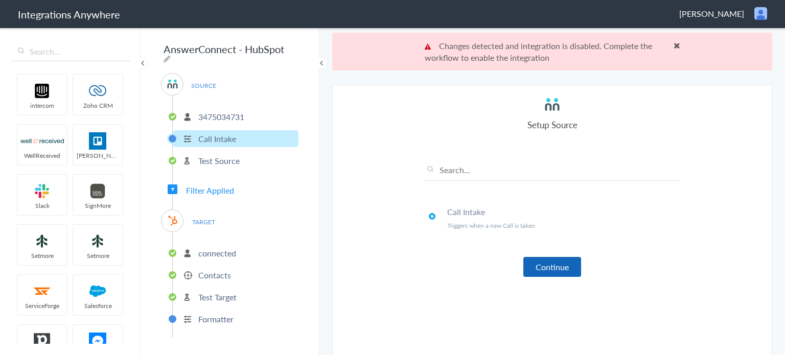
click at [560, 264] on button "Continue" at bounding box center [553, 267] width 58 height 20
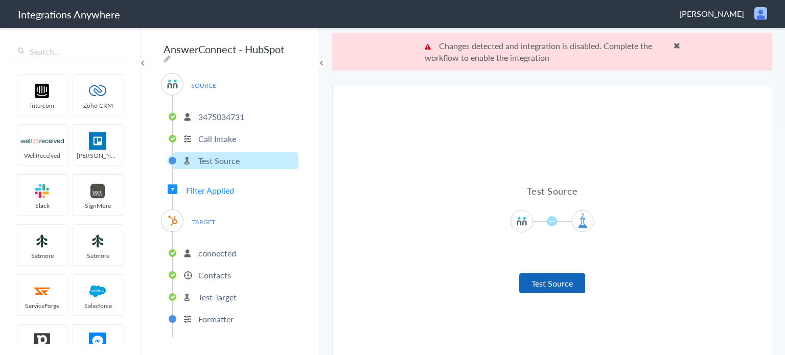
click at [556, 283] on button "Test Source" at bounding box center [552, 284] width 66 height 20
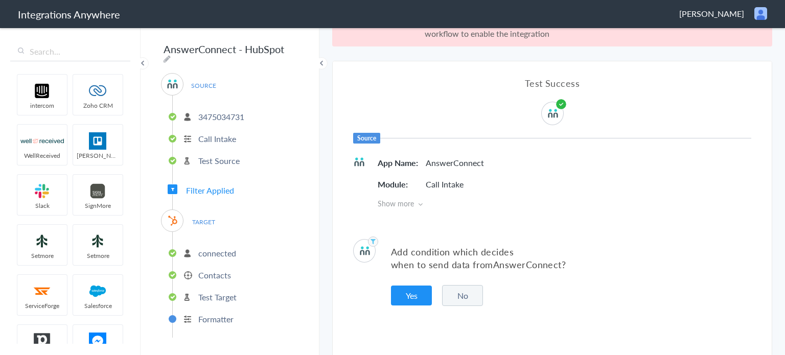
scroll to position [37, 0]
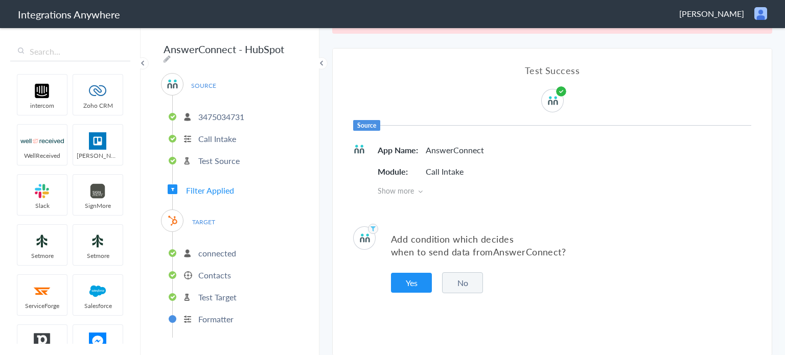
click at [448, 277] on button "No" at bounding box center [462, 283] width 41 height 21
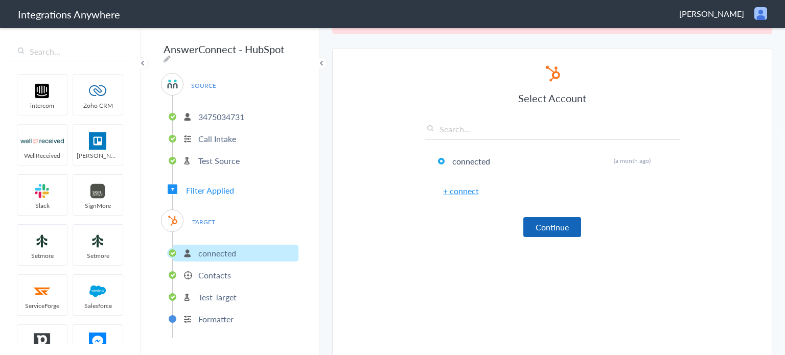
click at [560, 229] on button "Continue" at bounding box center [553, 227] width 58 height 20
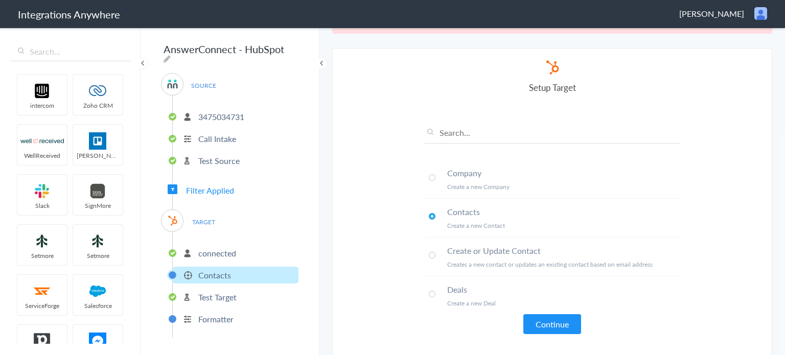
scroll to position [2, 0]
click at [550, 316] on button "Continue" at bounding box center [553, 324] width 58 height 20
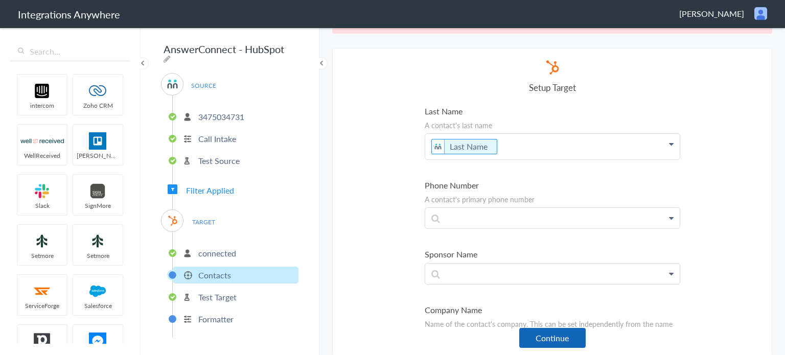
scroll to position [153, 0]
click at [550, 353] on section "Select Account 1260011021 Rename Delete (14 days ago) 3475034731 Rename Delete …" at bounding box center [552, 202] width 440 height 308
click at [556, 335] on button "Continue" at bounding box center [552, 338] width 66 height 20
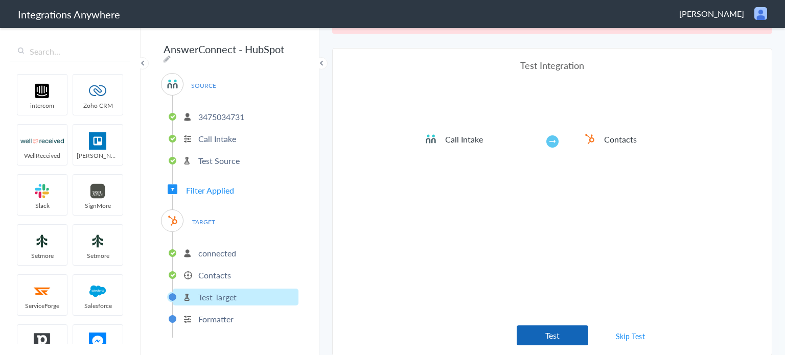
click at [541, 332] on button "Test" at bounding box center [553, 336] width 72 height 20
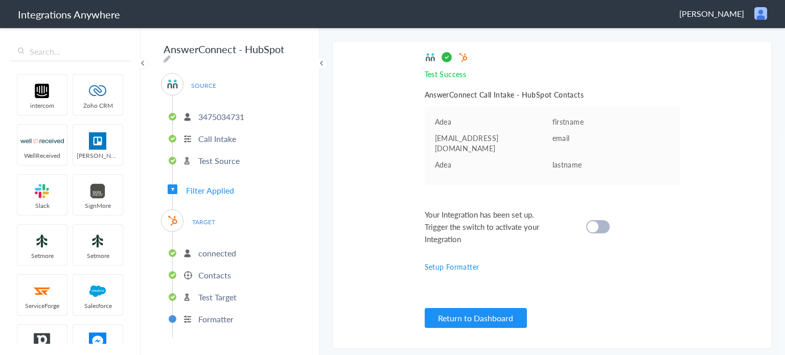
scroll to position [0, 0]
click at [610, 219] on div "Your Integration has been set up. Trigger the switch to activate your Integrati…" at bounding box center [540, 227] width 230 height 37
click at [609, 220] on div at bounding box center [598, 226] width 24 height 13
click at [494, 321] on button "Return to Dashboard" at bounding box center [476, 318] width 102 height 20
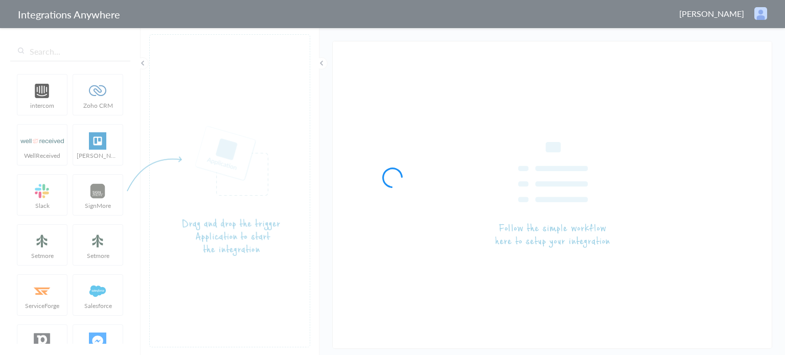
type input "AnswerConnect - HubSpot"
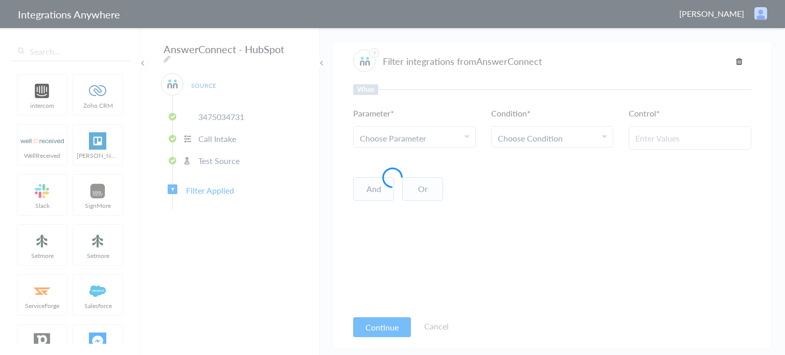
type input "Yes"
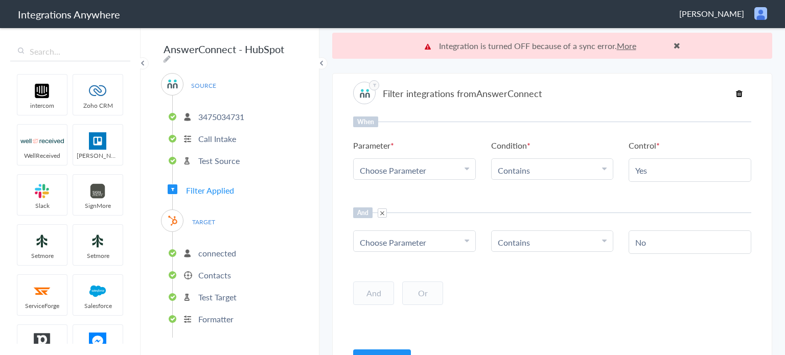
click at [625, 44] on link "More" at bounding box center [626, 46] width 19 height 12
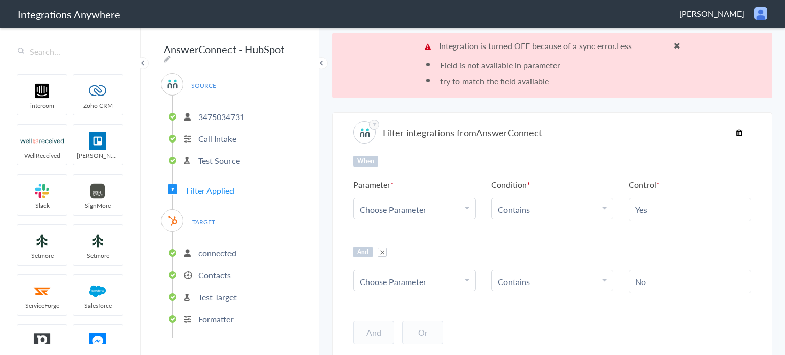
click at [229, 185] on span "Filter Applied" at bounding box center [210, 191] width 48 height 12
click at [225, 188] on span "Filter Applied" at bounding box center [210, 191] width 48 height 12
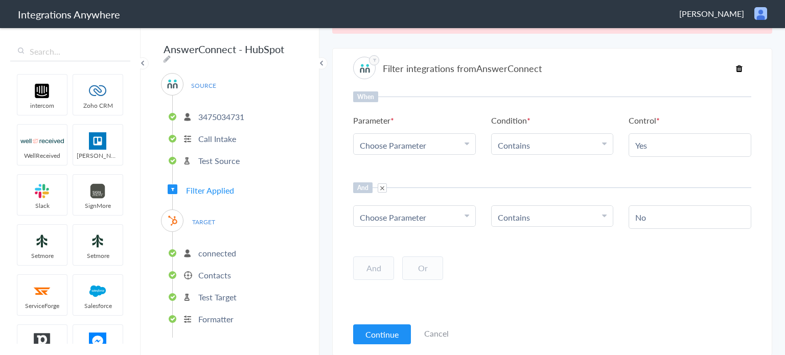
click at [383, 185] on span at bounding box center [382, 188] width 9 height 9
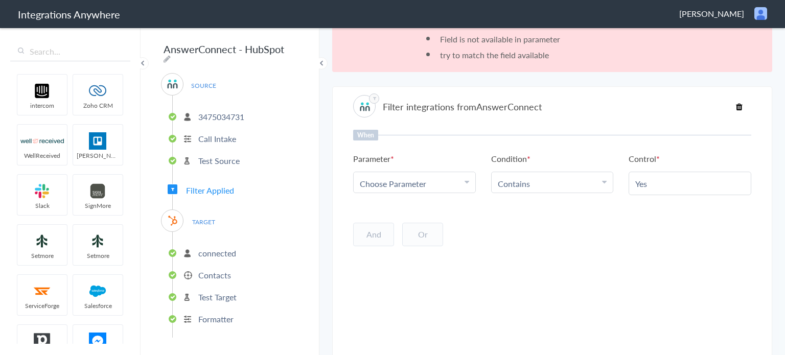
scroll to position [0, 0]
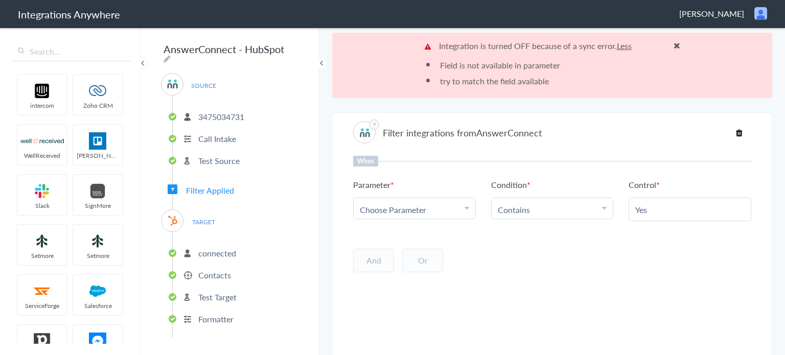
click at [736, 130] on icon at bounding box center [739, 133] width 7 height 8
click at [731, 139] on div "Filter integrations from AnswerConnect" at bounding box center [552, 132] width 398 height 22
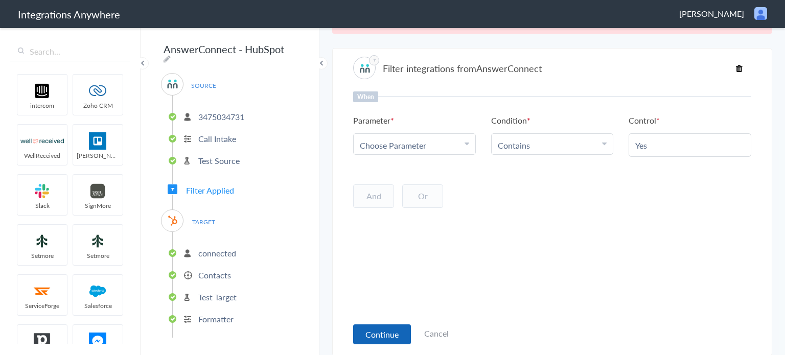
click at [363, 333] on button "Continue" at bounding box center [382, 335] width 58 height 20
click at [373, 332] on button "Continue" at bounding box center [382, 335] width 58 height 20
click at [402, 337] on button "Continue" at bounding box center [382, 335] width 58 height 20
click at [447, 335] on link "Cancel" at bounding box center [436, 334] width 25 height 12
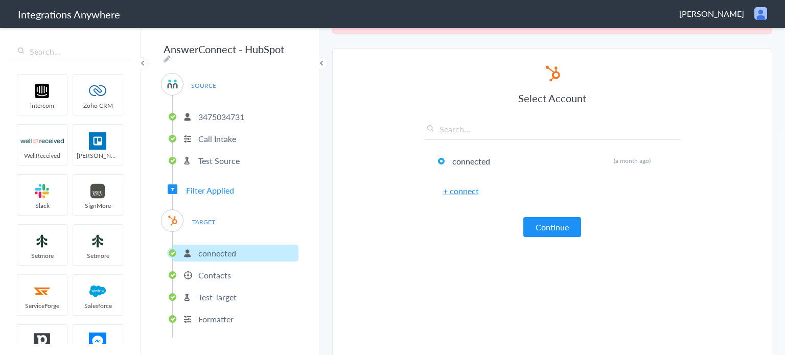
click at [214, 187] on span "Filter Applied" at bounding box center [210, 191] width 48 height 12
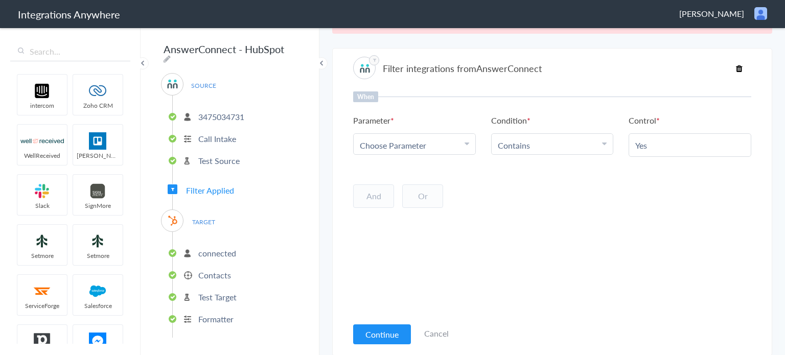
click at [234, 111] on p "3475034731" at bounding box center [221, 117] width 46 height 12
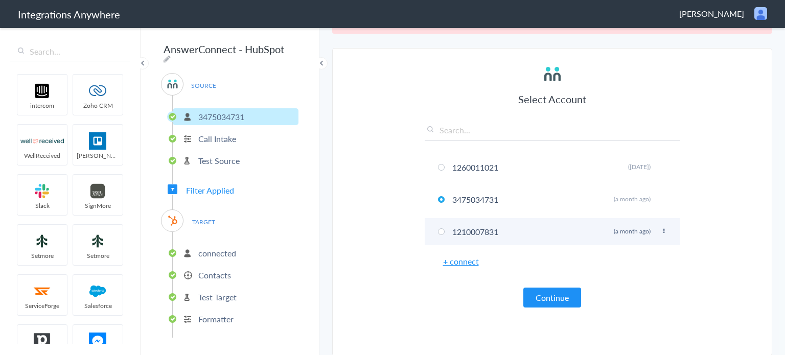
click at [437, 224] on li "1210007831 [PERSON_NAME] (a month ago)" at bounding box center [553, 231] width 256 height 27
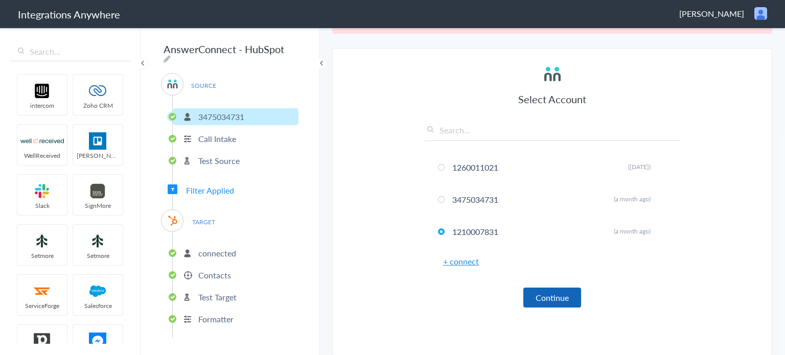
click at [556, 288] on button "Continue" at bounding box center [553, 298] width 58 height 20
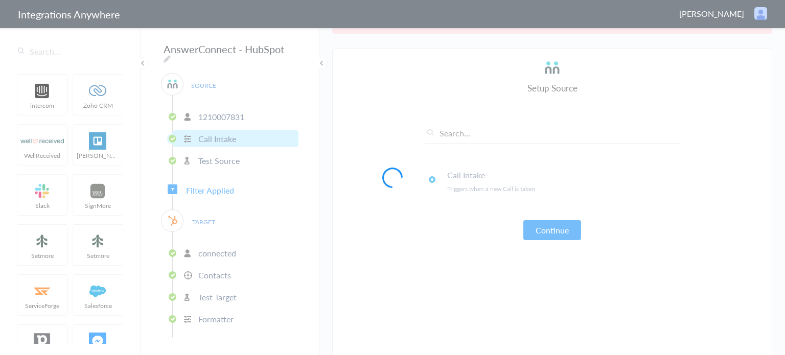
click at [207, 186] on span "Filter Applied" at bounding box center [210, 191] width 48 height 12
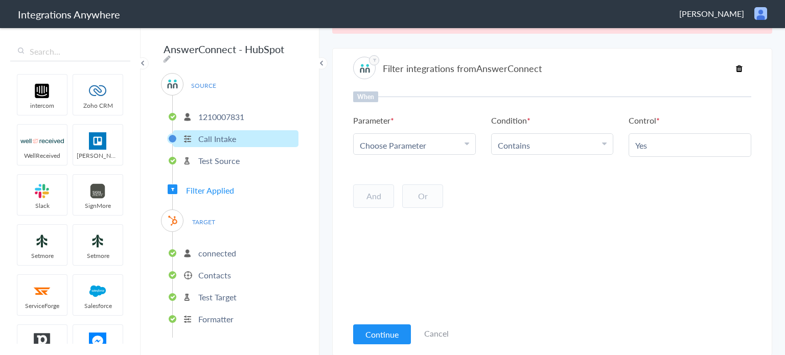
click at [207, 186] on span "Filter Applied" at bounding box center [210, 191] width 48 height 12
click at [681, 145] on input "Yes" at bounding box center [690, 146] width 109 height 12
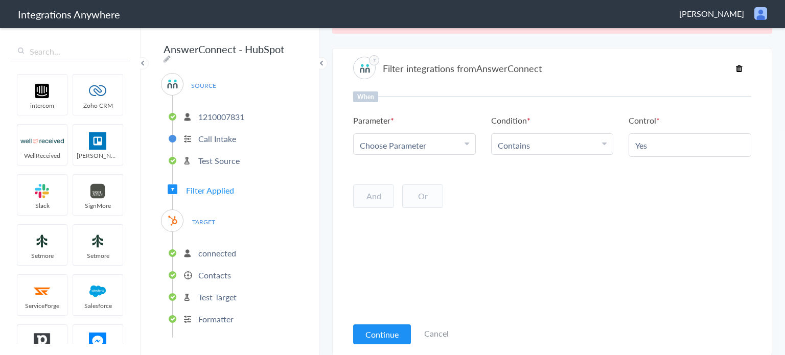
click at [736, 67] on icon at bounding box center [739, 68] width 7 height 8
click at [440, 337] on link "Cancel" at bounding box center [436, 334] width 25 height 12
